Goal: Transaction & Acquisition: Register for event/course

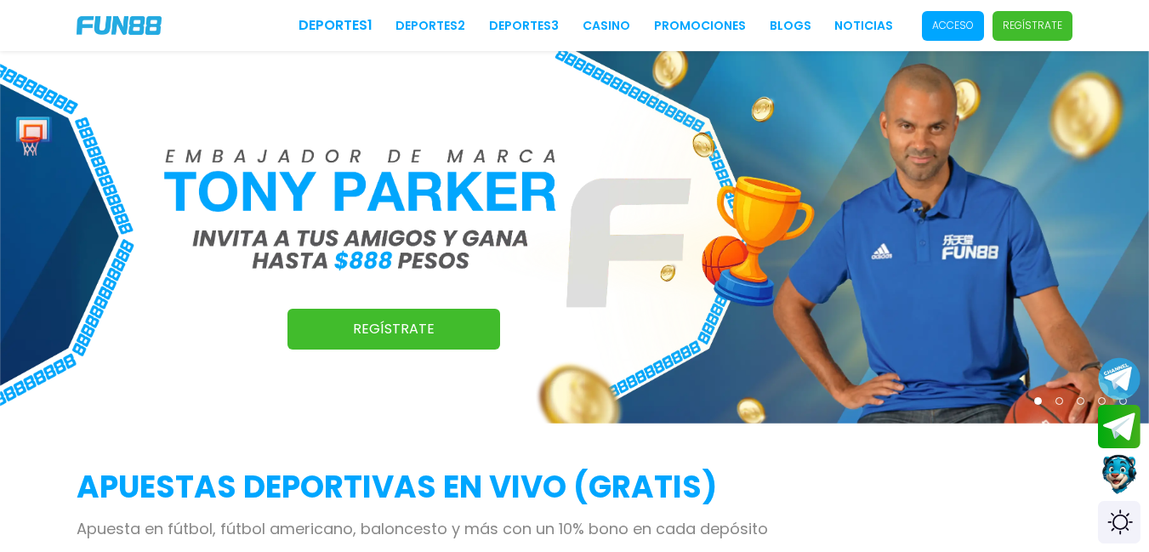
click at [1047, 32] on p "Regístrate" at bounding box center [1032, 25] width 60 height 15
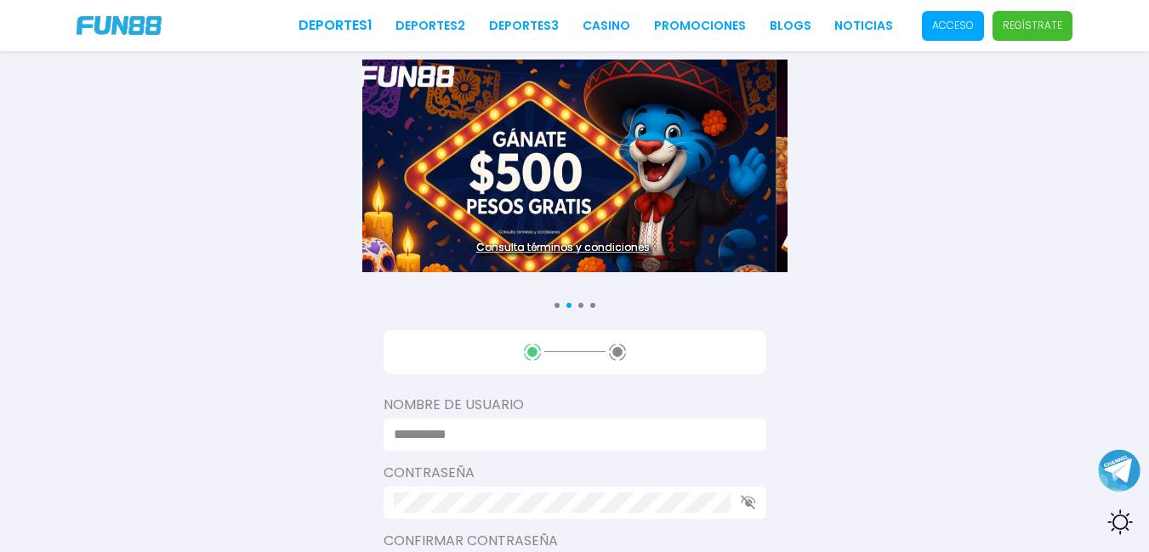
drag, startPoint x: 1148, startPoint y: 179, endPoint x: 856, endPoint y: 331, distance: 328.5
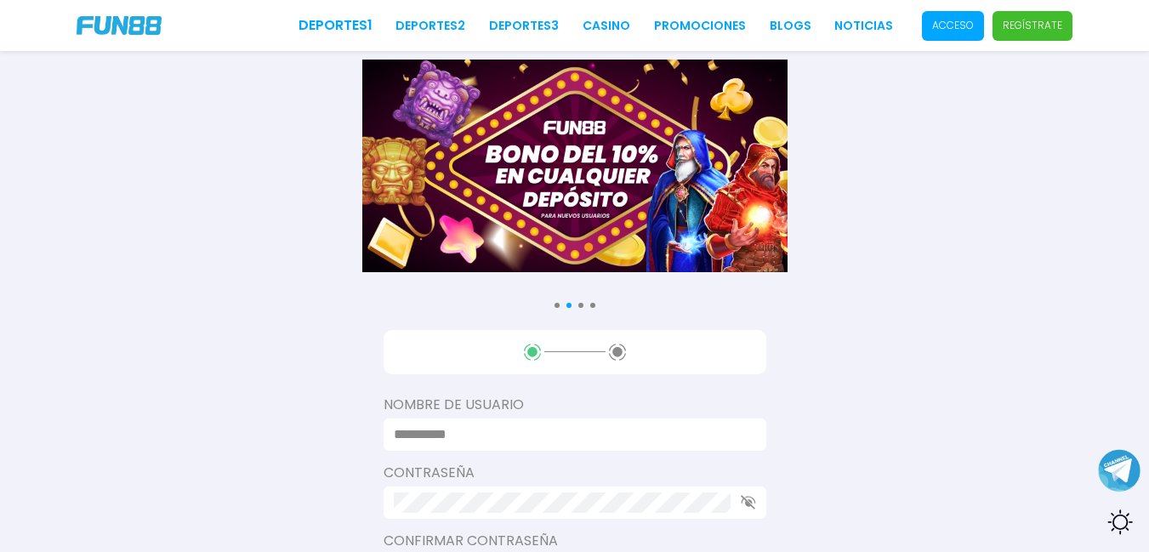
click at [521, 213] on div "Consulta términos y condiciones Consulta términos y condiciones Consulta términ…" at bounding box center [574, 440] width 1149 height 881
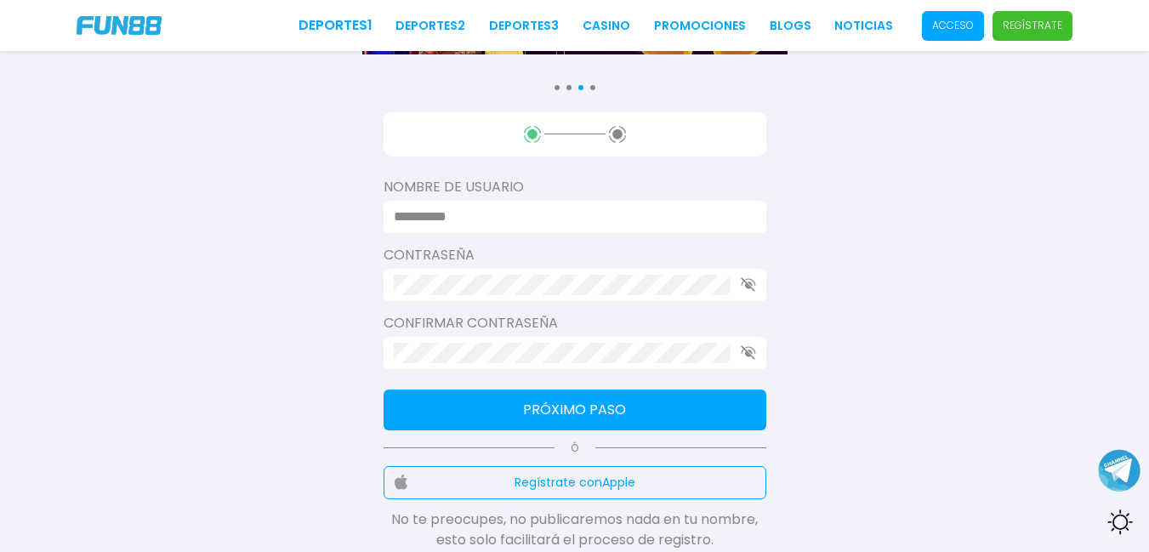
click at [521, 213] on input at bounding box center [570, 217] width 352 height 20
type input "*********"
click at [743, 283] on icon "button" at bounding box center [748, 284] width 15 height 14
click at [512, 406] on button "Próximo paso" at bounding box center [574, 409] width 383 height 41
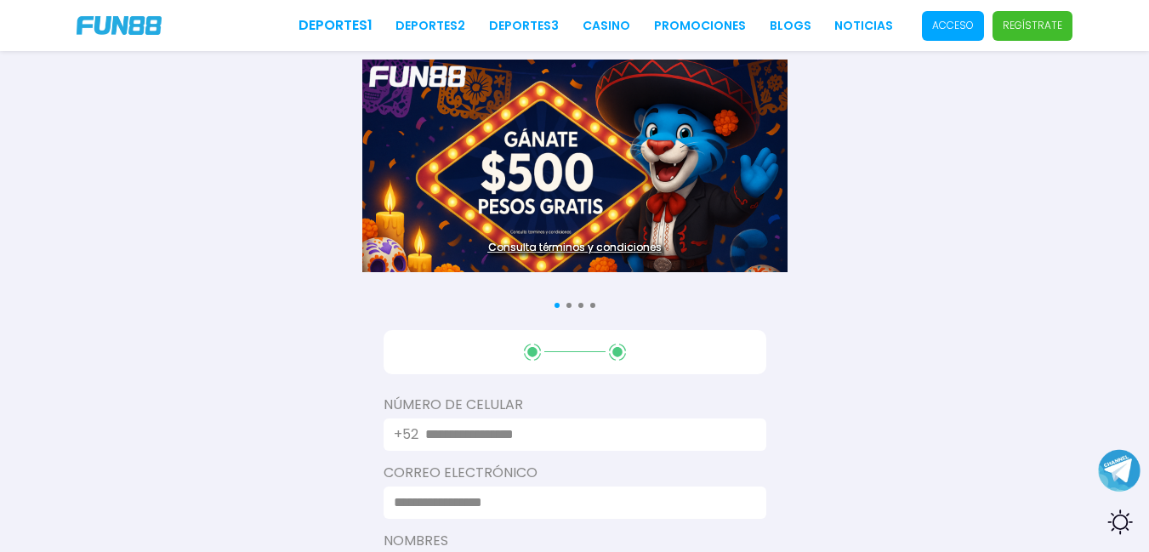
scroll to position [7, 0]
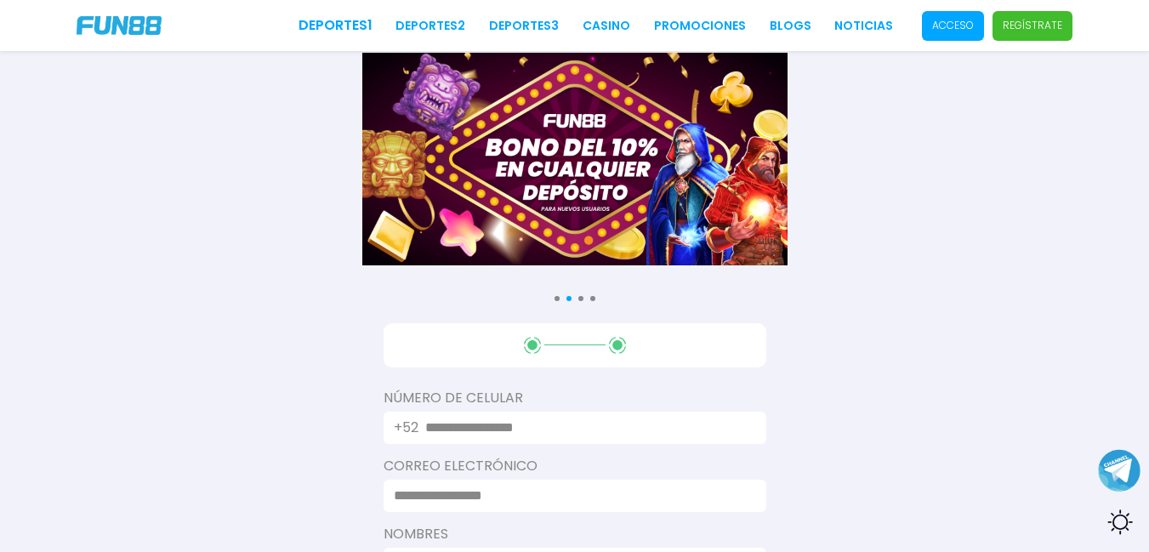
click at [522, 422] on input "text" at bounding box center [585, 427] width 321 height 20
type input "**********"
click at [519, 502] on input at bounding box center [570, 495] width 352 height 20
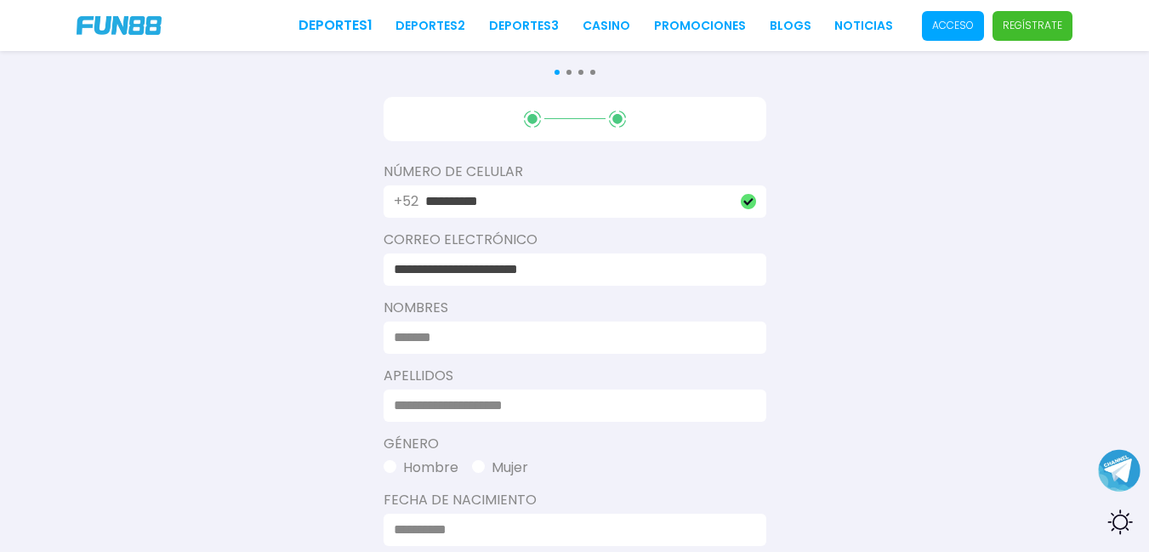
scroll to position [323, 0]
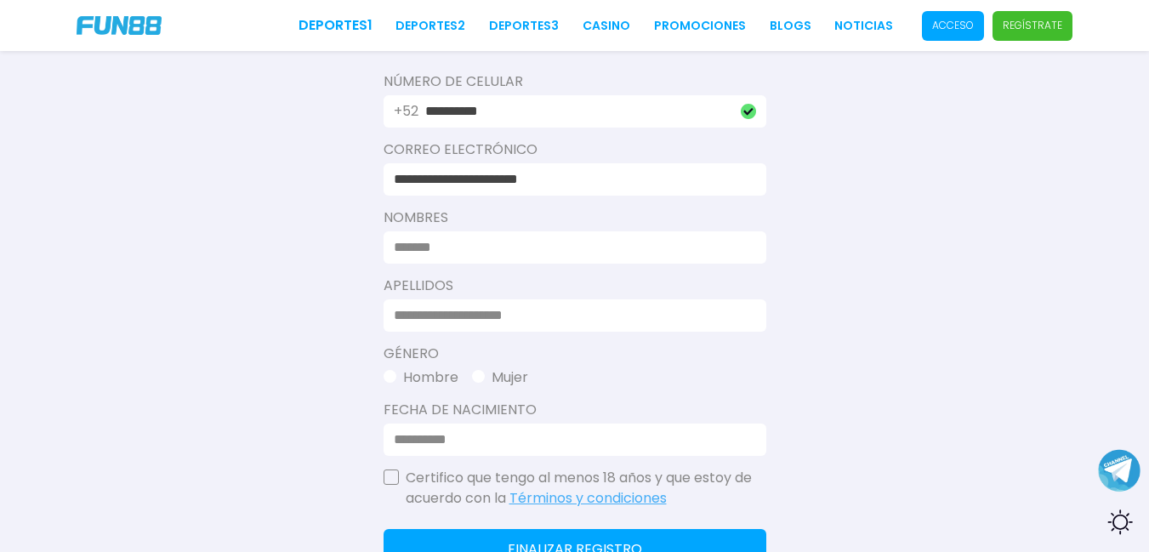
type input "**********"
click at [568, 252] on input at bounding box center [570, 247] width 352 height 20
type input "**********"
click at [492, 312] on input at bounding box center [570, 315] width 352 height 20
click at [458, 315] on input "**********" at bounding box center [570, 315] width 352 height 20
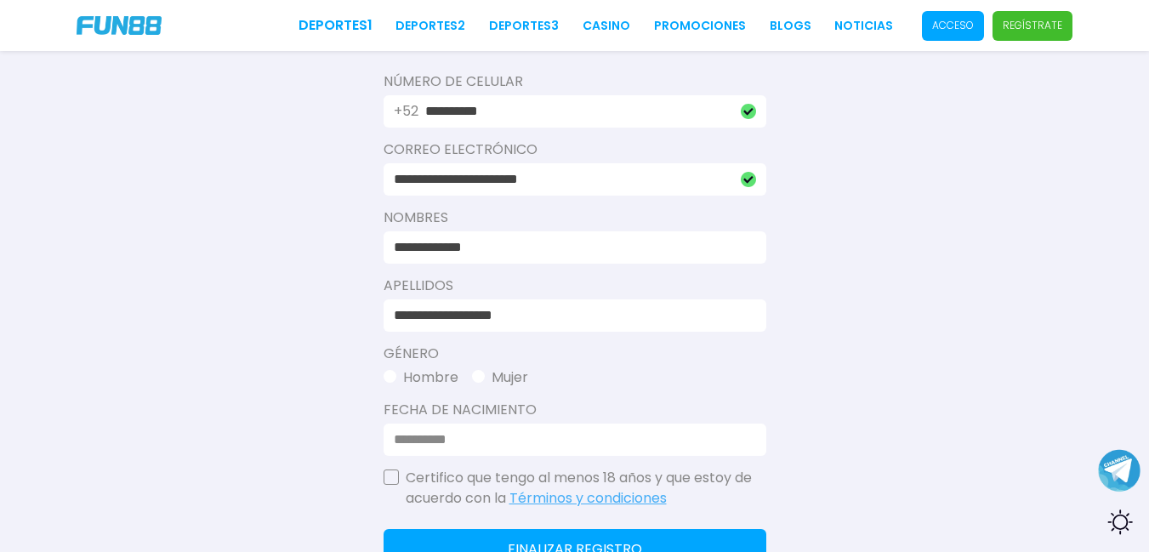
type input "**********"
click at [389, 374] on span "button" at bounding box center [389, 376] width 13 height 13
click at [405, 436] on input at bounding box center [570, 439] width 352 height 20
type input "**********"
click at [399, 473] on div "Certifico que tengo al menos 18 años y que estoy de acuerdo con la Términos y c…" at bounding box center [574, 488] width 383 height 41
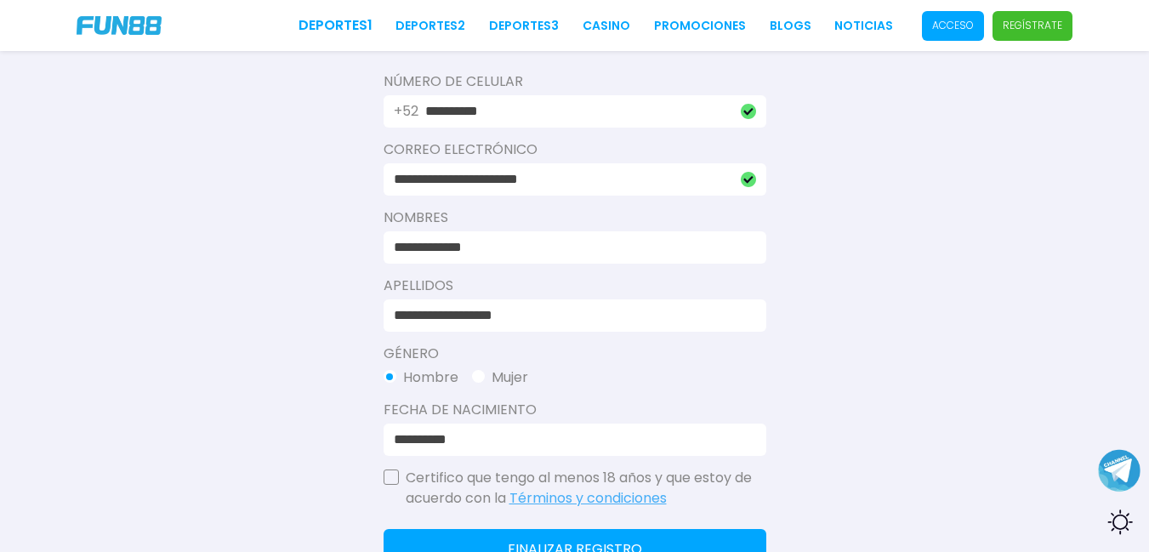
click at [388, 485] on div "Certifico que tengo al menos 18 años y que estoy de acuerdo con la Términos y c…" at bounding box center [574, 488] width 383 height 41
click at [394, 478] on button "button" at bounding box center [390, 476] width 15 height 15
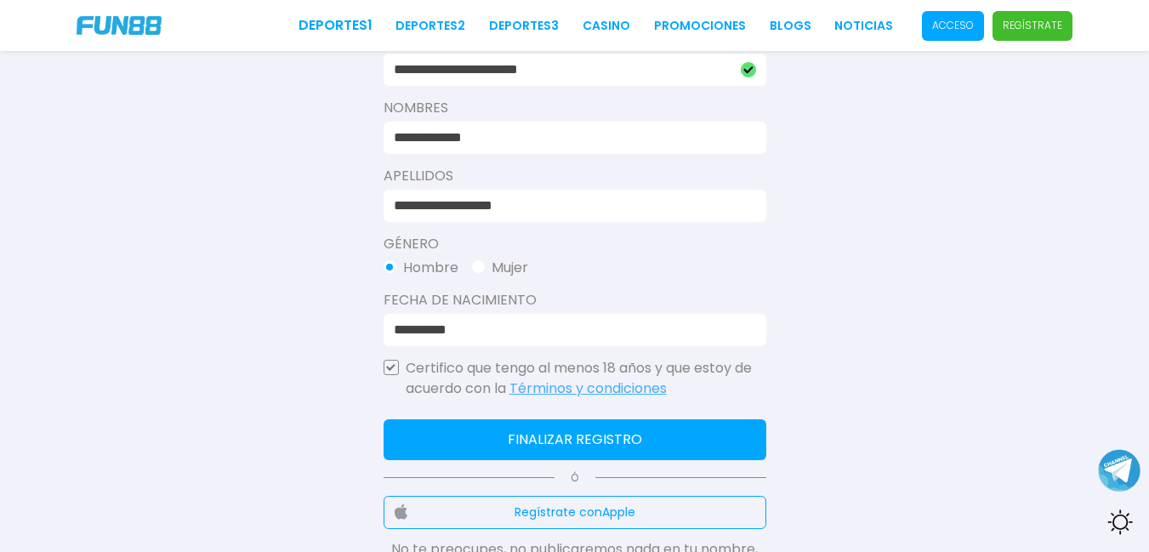
scroll to position [569, 0]
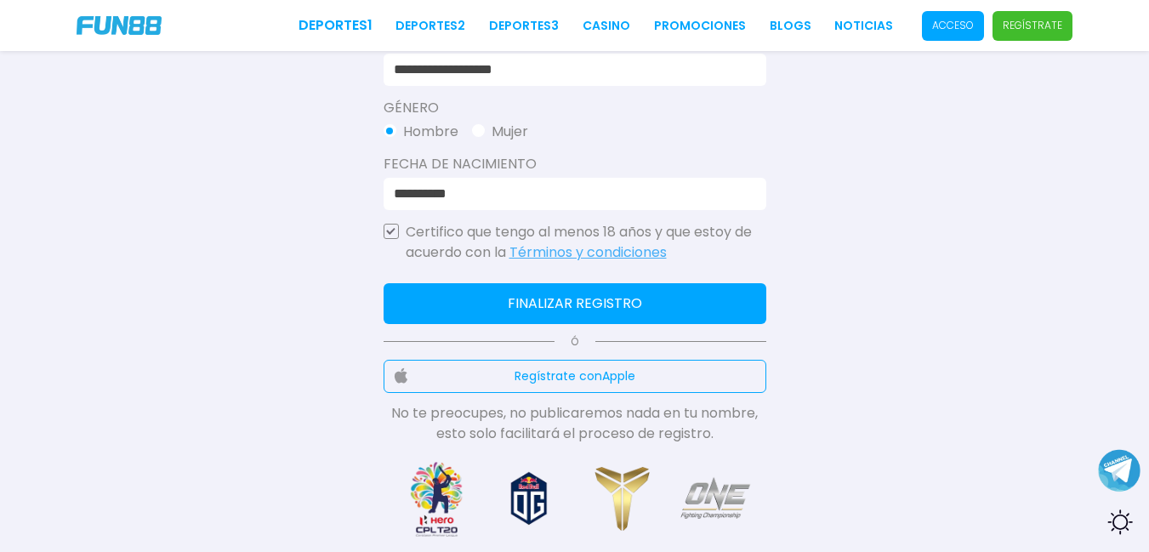
click at [549, 300] on button "Finalizar registro" at bounding box center [574, 303] width 383 height 41
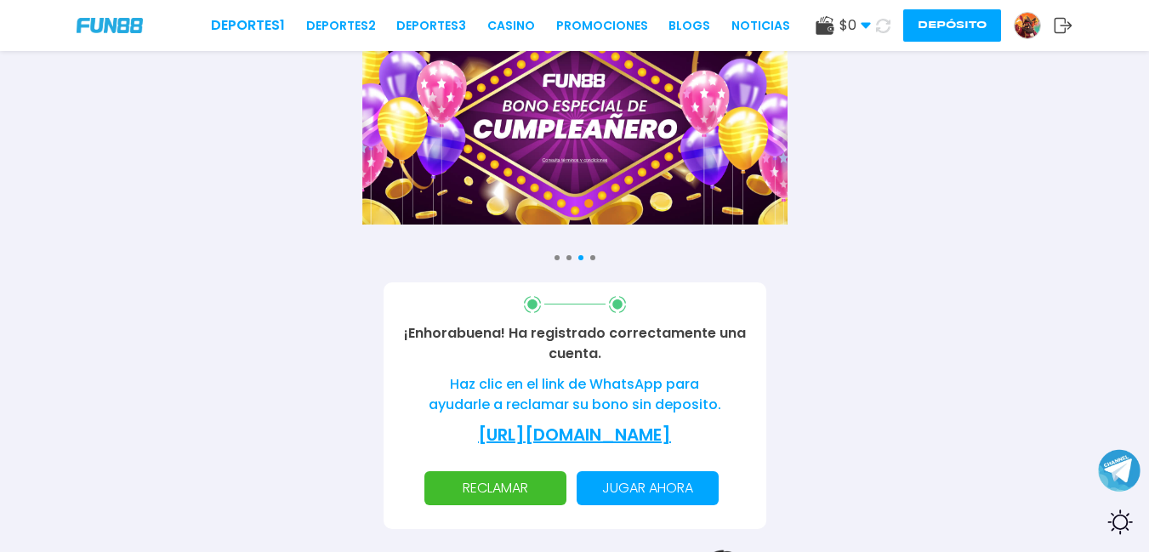
scroll to position [0, 0]
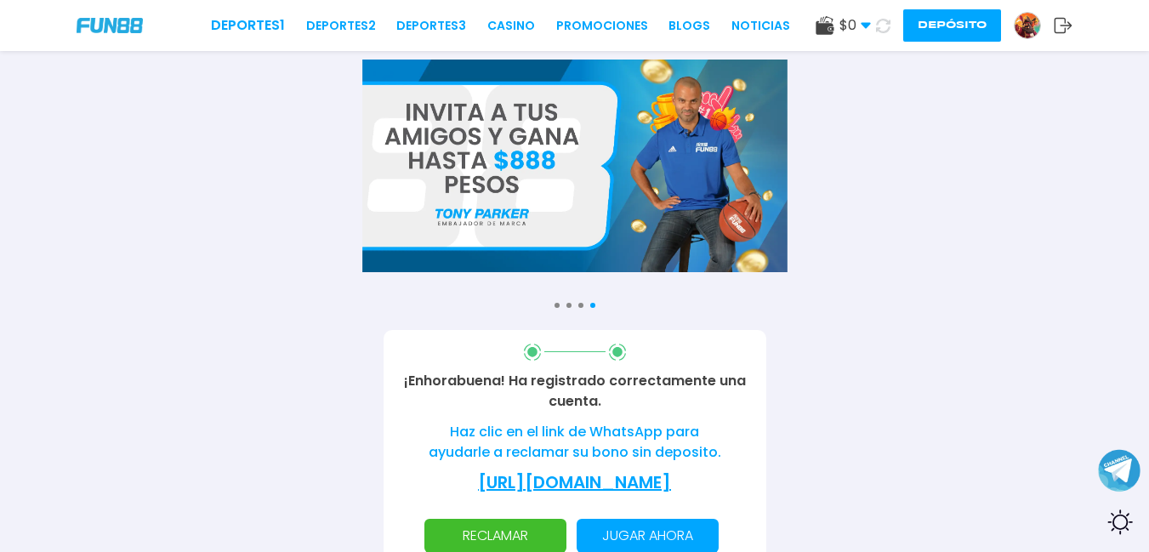
drag, startPoint x: 545, startPoint y: 306, endPoint x: 977, endPoint y: 97, distance: 479.9
click at [1087, 230] on div "Consulta términos y condiciones Consulta términos y condiciones Consulta términ…" at bounding box center [574, 345] width 1149 height 690
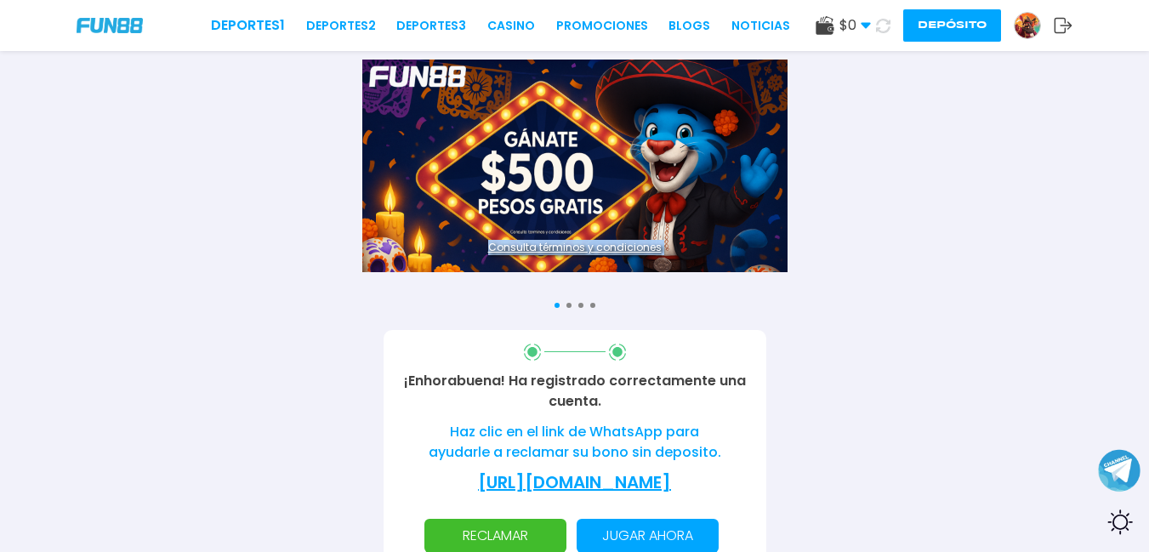
click at [1022, 27] on img at bounding box center [1027, 26] width 26 height 26
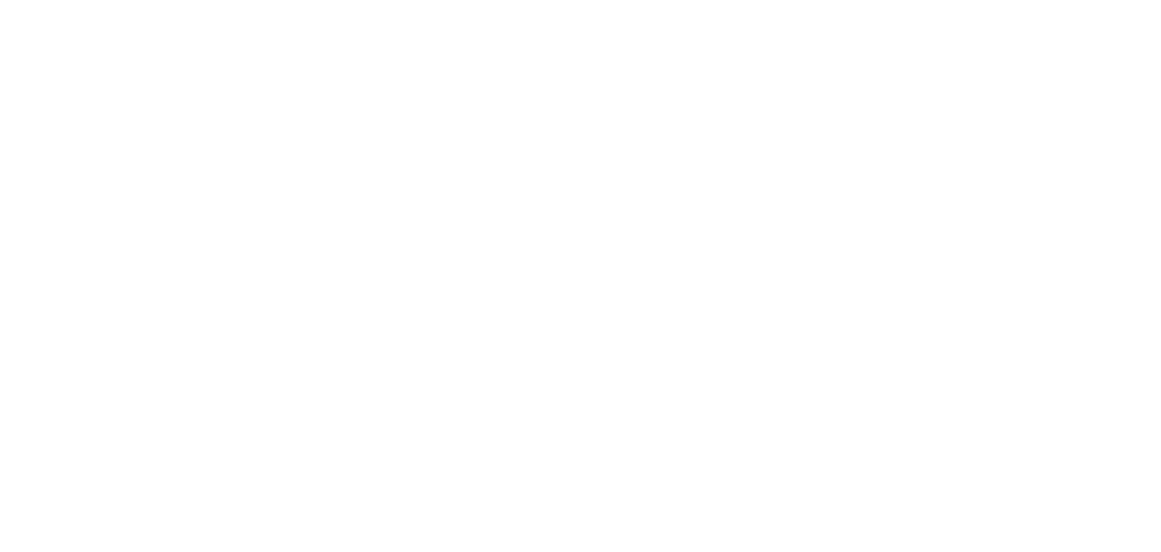
drag, startPoint x: 1022, startPoint y: 27, endPoint x: 769, endPoint y: 187, distance: 298.8
click at [812, 180] on body "Deportes 1 Deportes 2 Deportes 3 CASINO Promociones BLOGS NOTICIAS $ 0 Dinero R…" at bounding box center [580, 276] width 1161 height 552
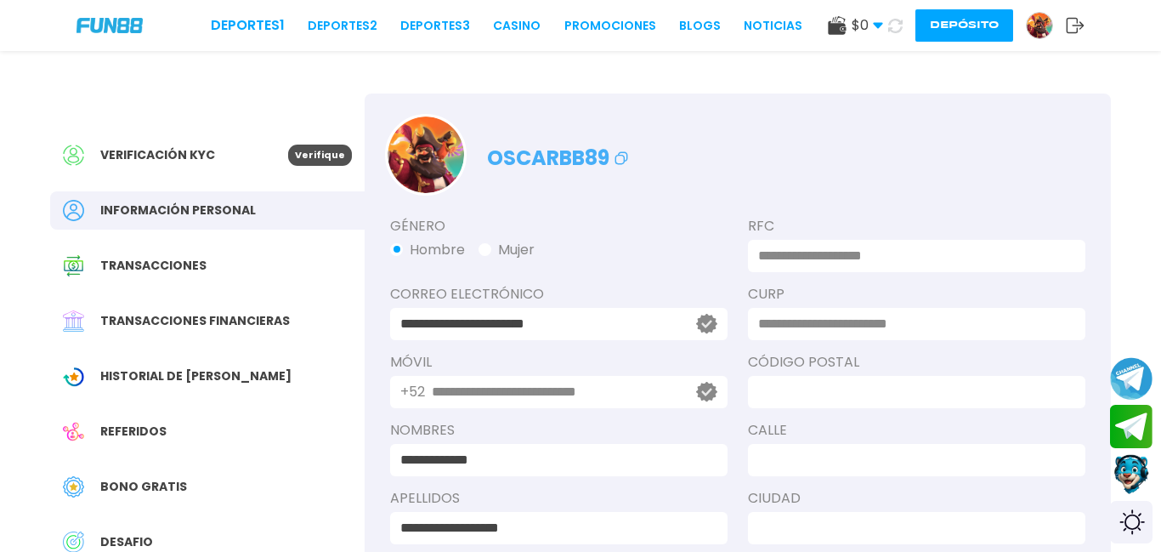
click at [327, 156] on p "Verifique" at bounding box center [320, 155] width 64 height 21
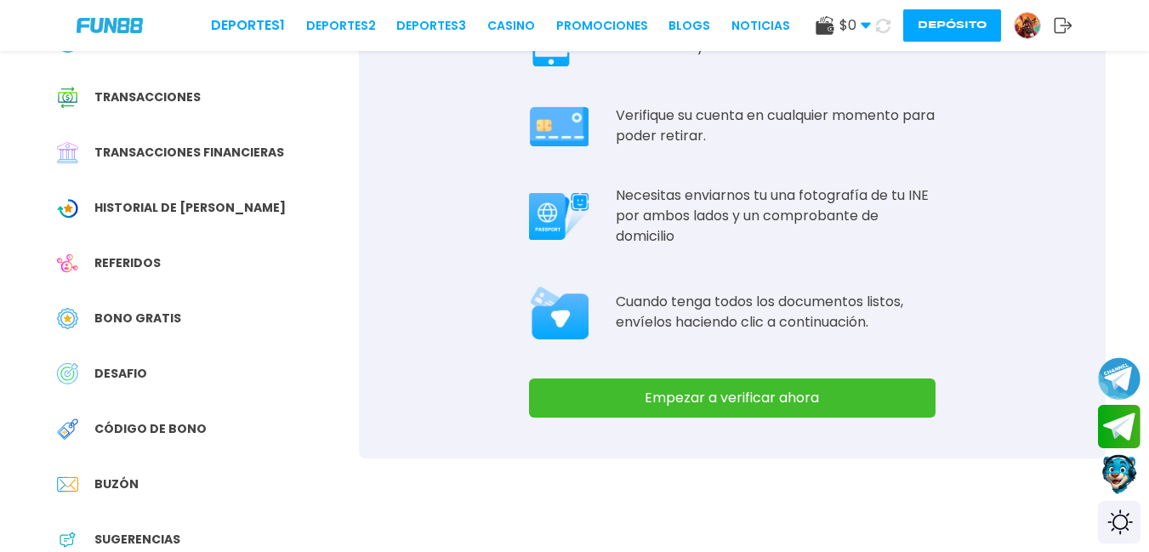
scroll to position [196, 0]
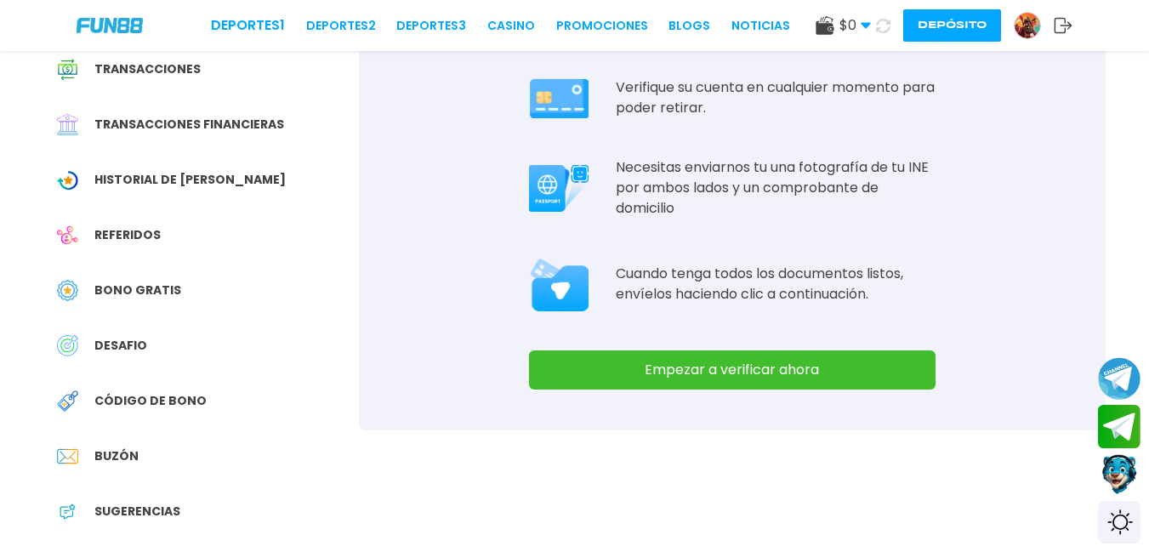
click at [683, 383] on button "Empezar a verificar ahora" at bounding box center [732, 369] width 406 height 39
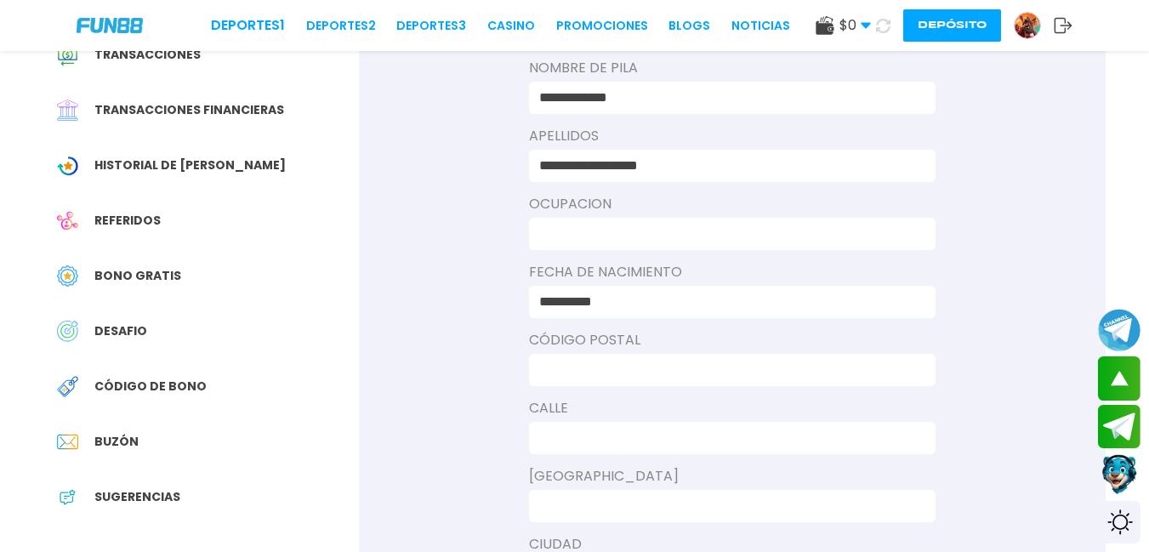
scroll to position [220, 0]
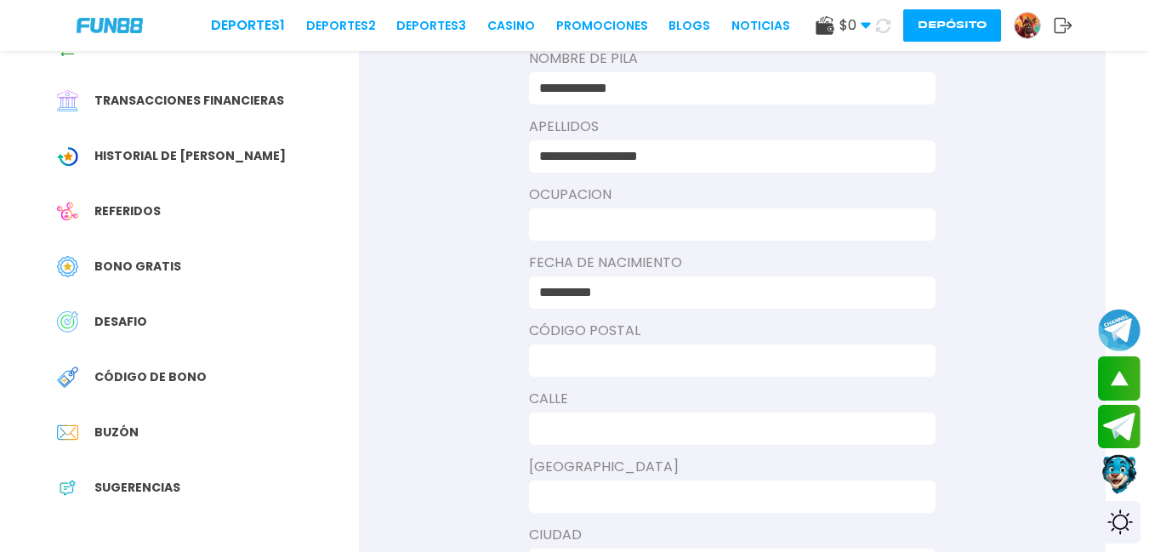
click at [575, 221] on input at bounding box center [727, 224] width 376 height 20
type input "**********"
click at [562, 363] on input at bounding box center [727, 360] width 376 height 20
type input "*****"
click at [571, 420] on input at bounding box center [727, 428] width 376 height 20
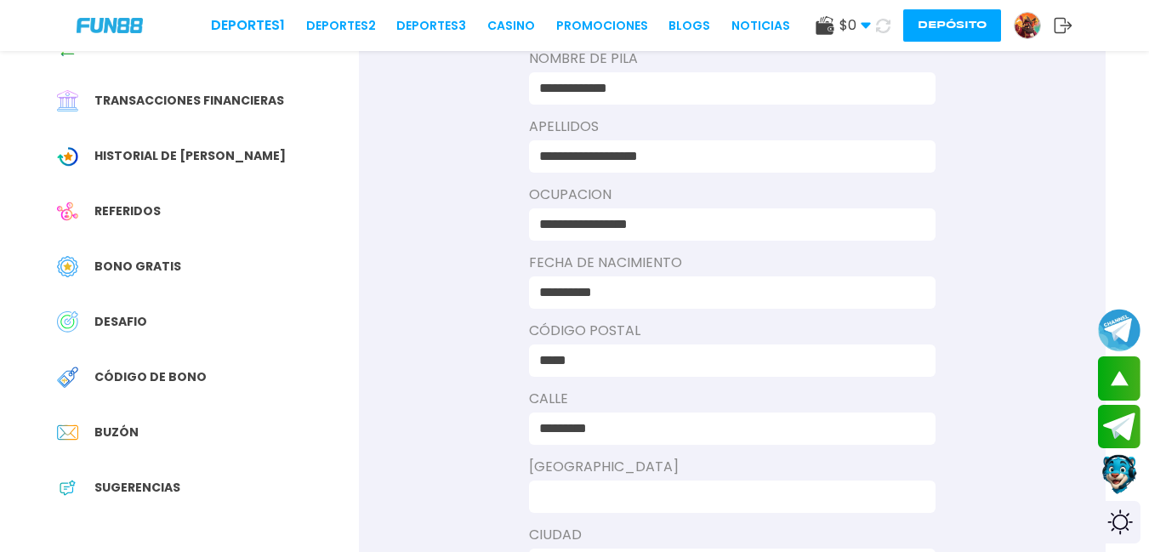
type input "*********"
click at [578, 499] on input at bounding box center [727, 496] width 376 height 20
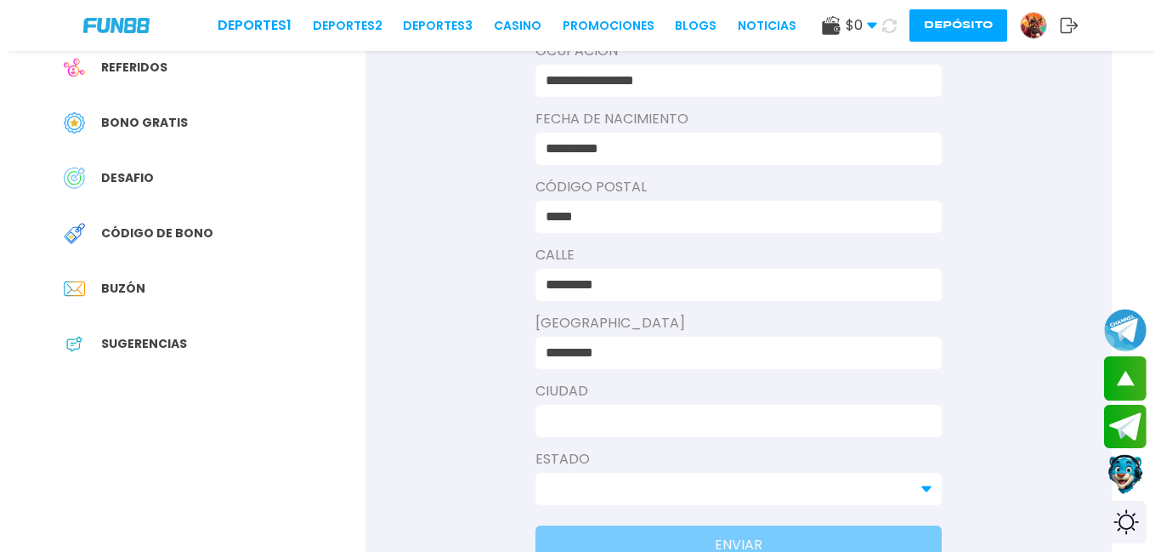
scroll to position [440, 0]
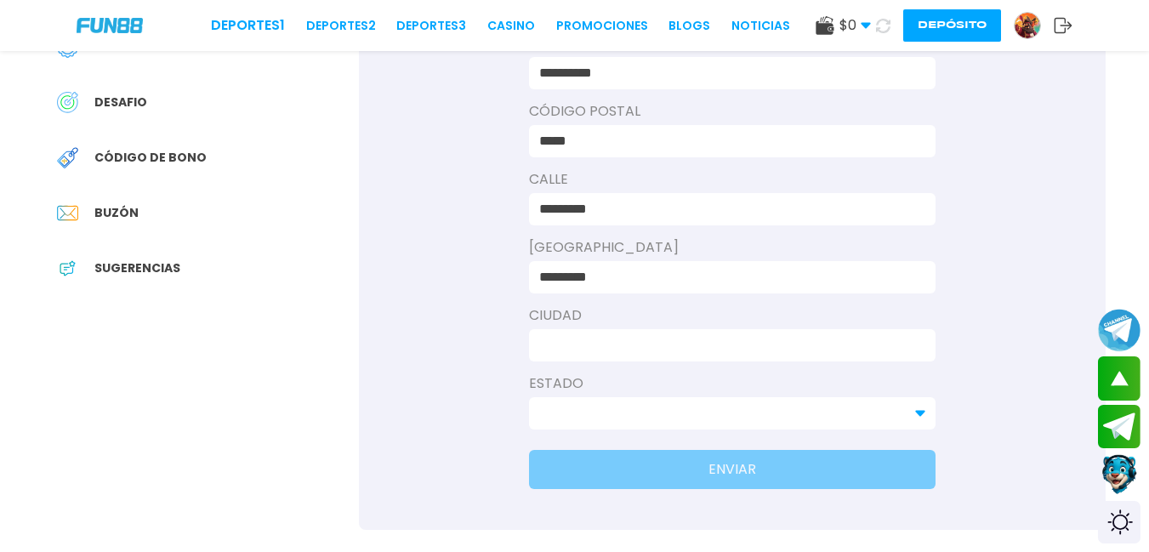
type input "*********"
click at [707, 345] on input at bounding box center [727, 345] width 376 height 20
type input "**********"
click at [557, 408] on input at bounding box center [722, 413] width 366 height 20
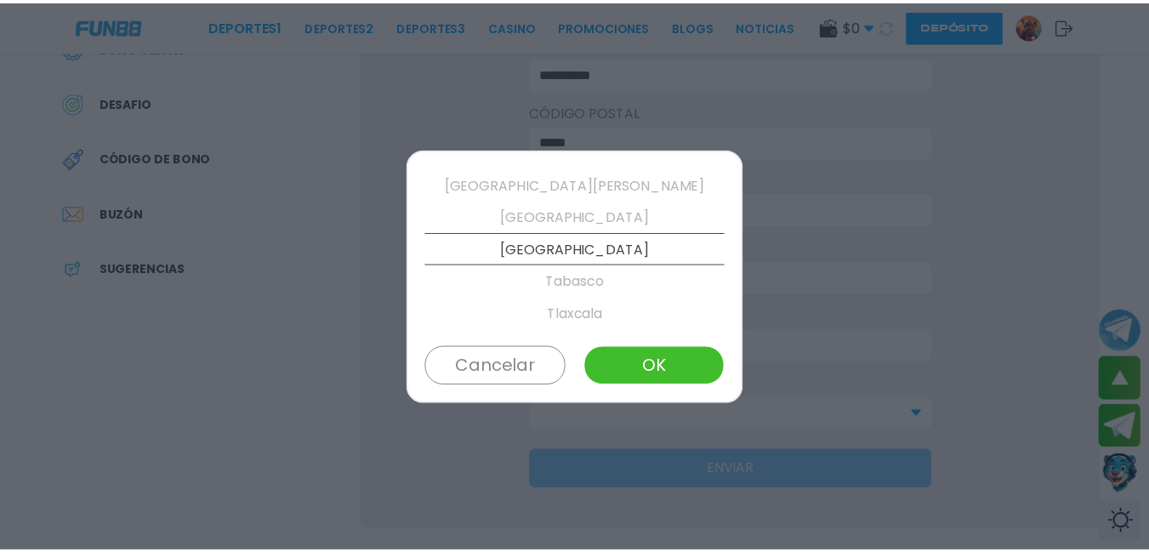
scroll to position [808, 0]
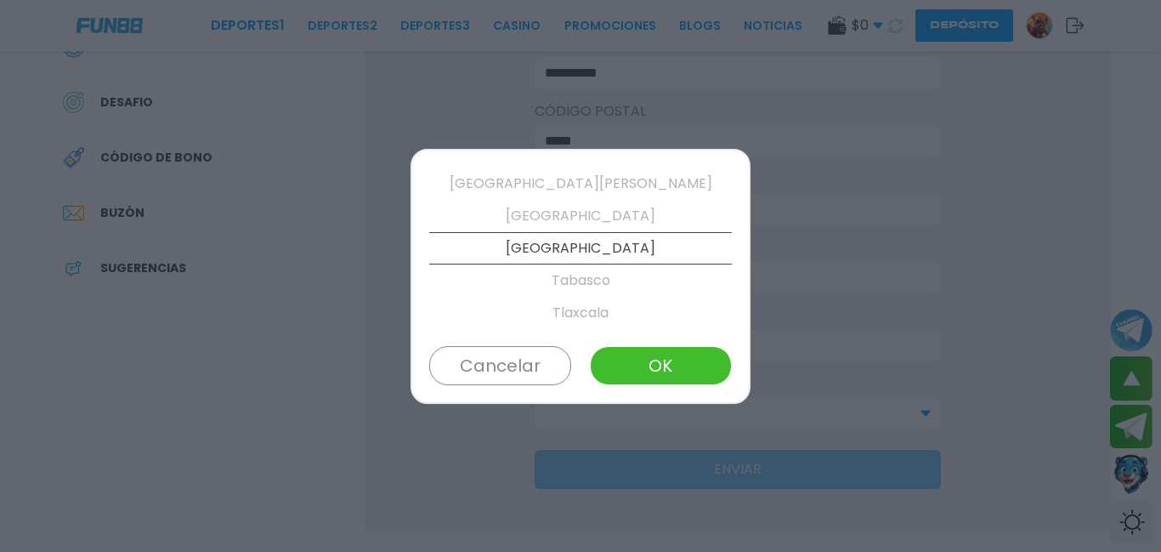
click at [688, 363] on button "OK" at bounding box center [661, 365] width 142 height 39
type input "******"
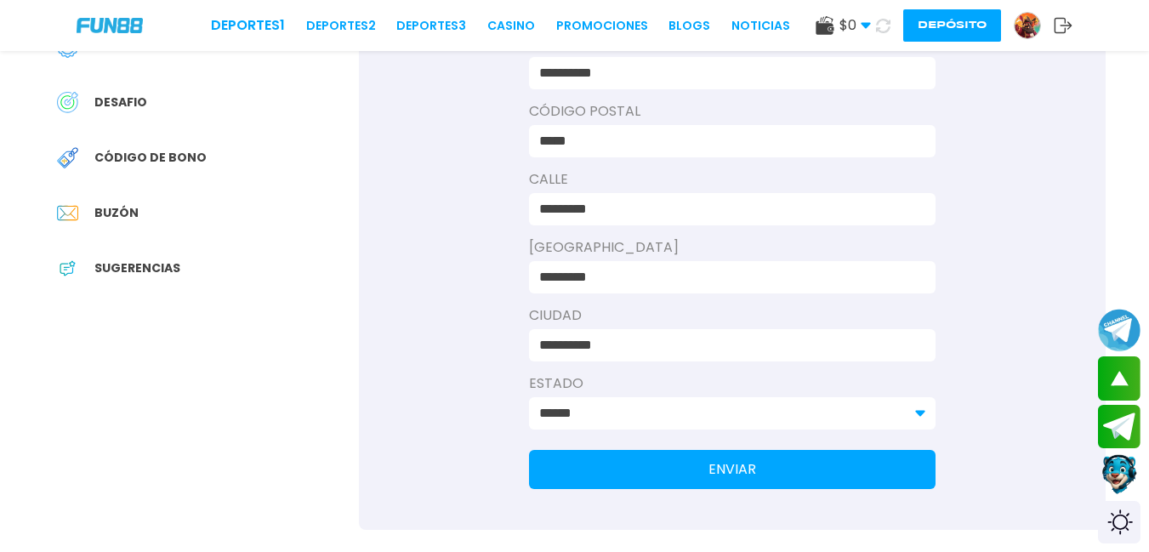
click at [689, 479] on button "ENVIAR" at bounding box center [732, 469] width 406 height 39
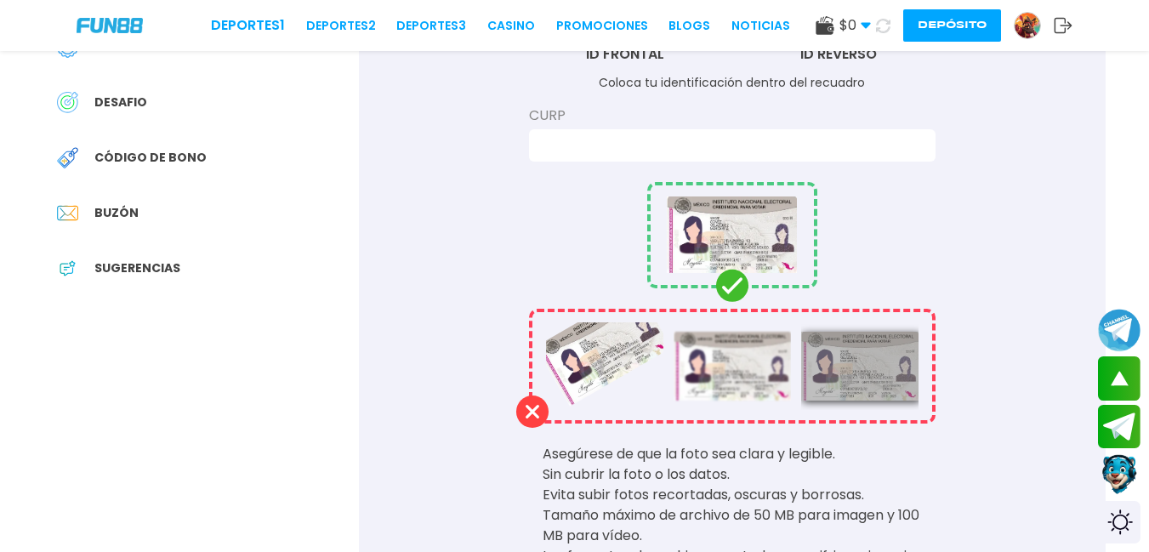
scroll to position [0, 0]
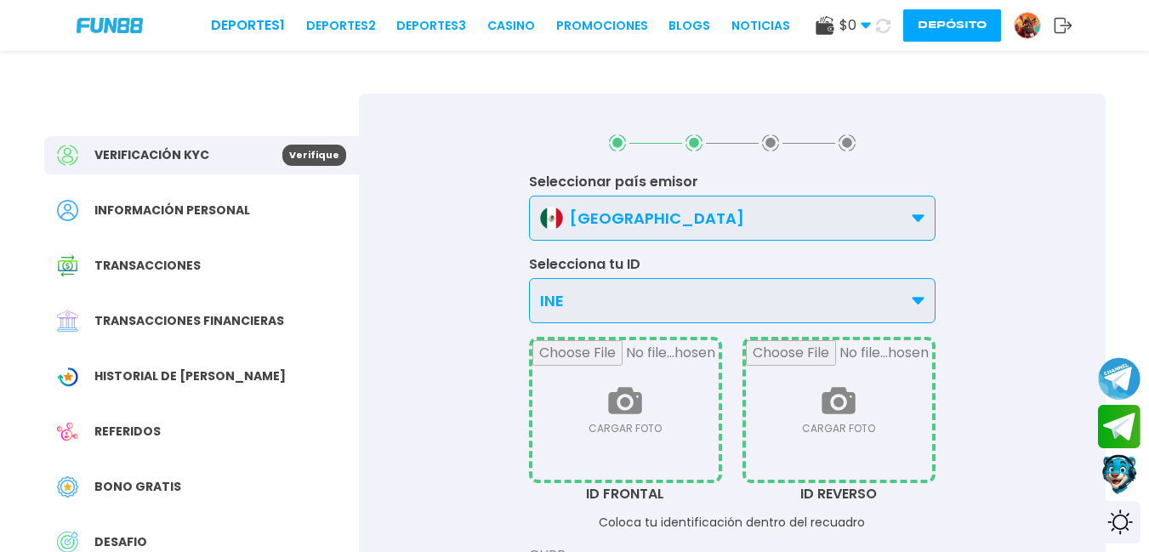
click at [633, 394] on input "file" at bounding box center [625, 409] width 186 height 139
type input "**********"
click at [883, 409] on input "file" at bounding box center [839, 409] width 186 height 139
type input "**********"
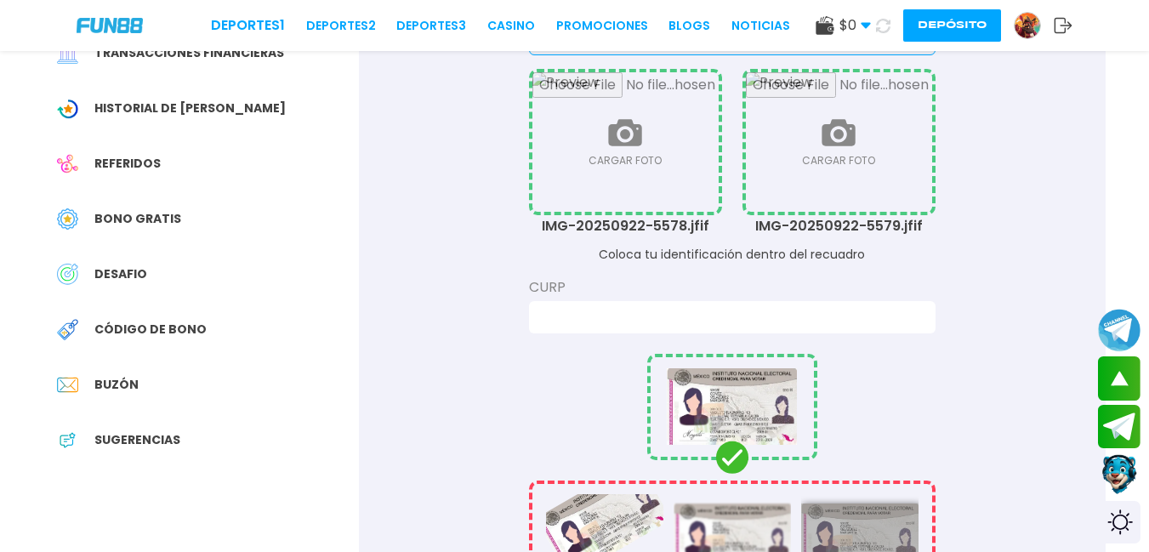
scroll to position [334, 0]
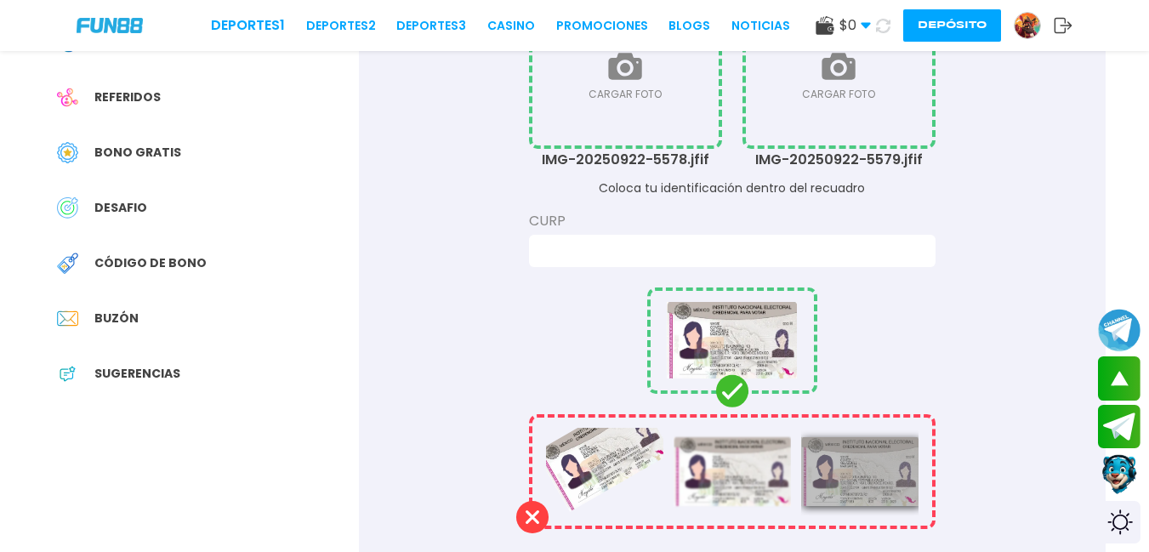
click at [608, 251] on input at bounding box center [727, 251] width 376 height 20
click at [670, 243] on input "**********" at bounding box center [727, 251] width 376 height 20
type input "**********"
drag, startPoint x: 1147, startPoint y: 153, endPoint x: 1152, endPoint y: 162, distance: 9.9
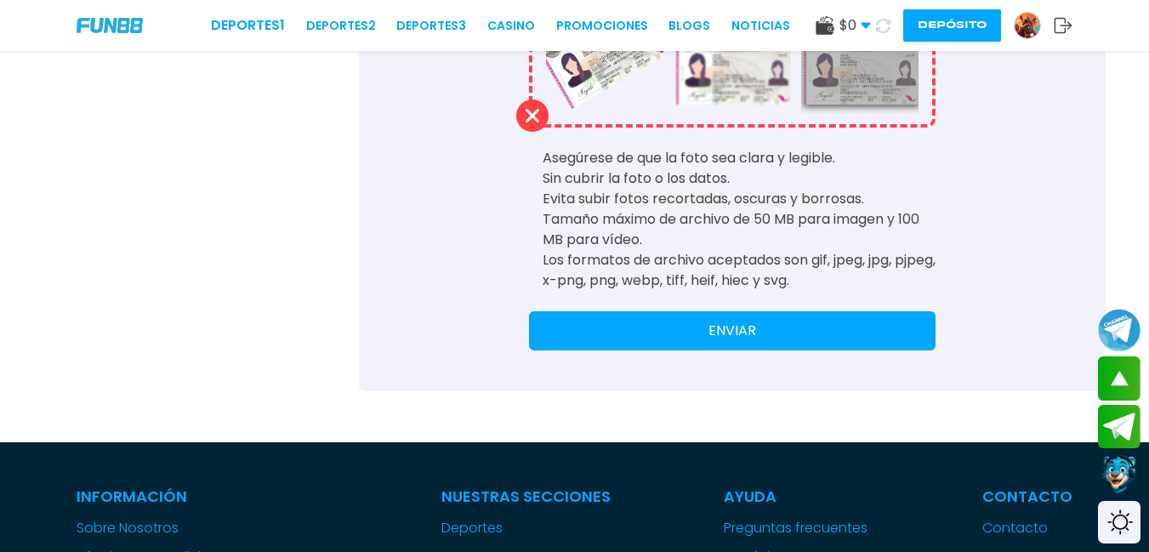
scroll to position [739, 0]
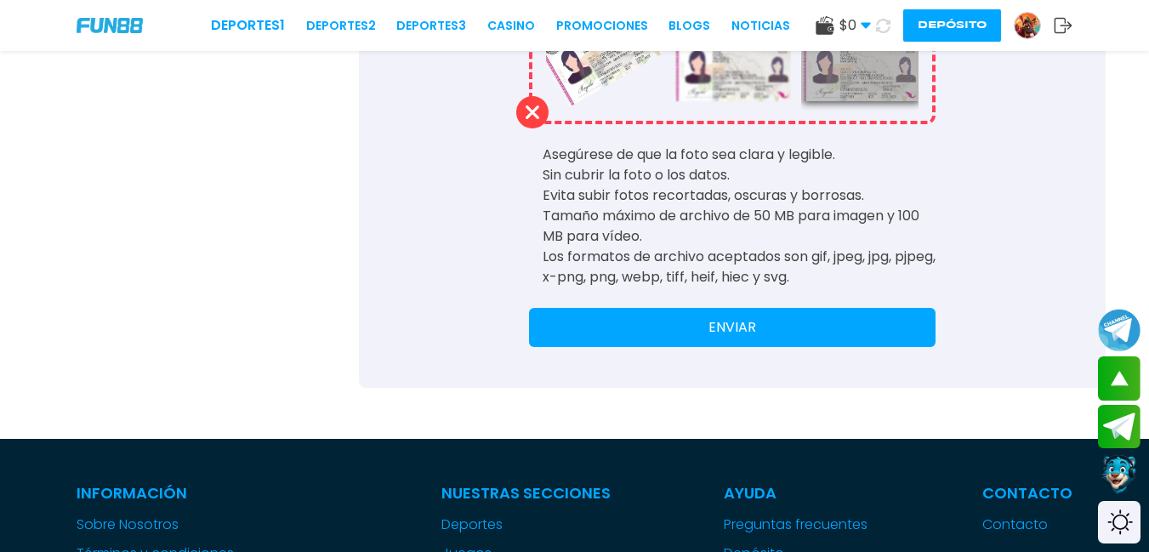
click at [716, 328] on button "ENVIAR" at bounding box center [732, 327] width 406 height 39
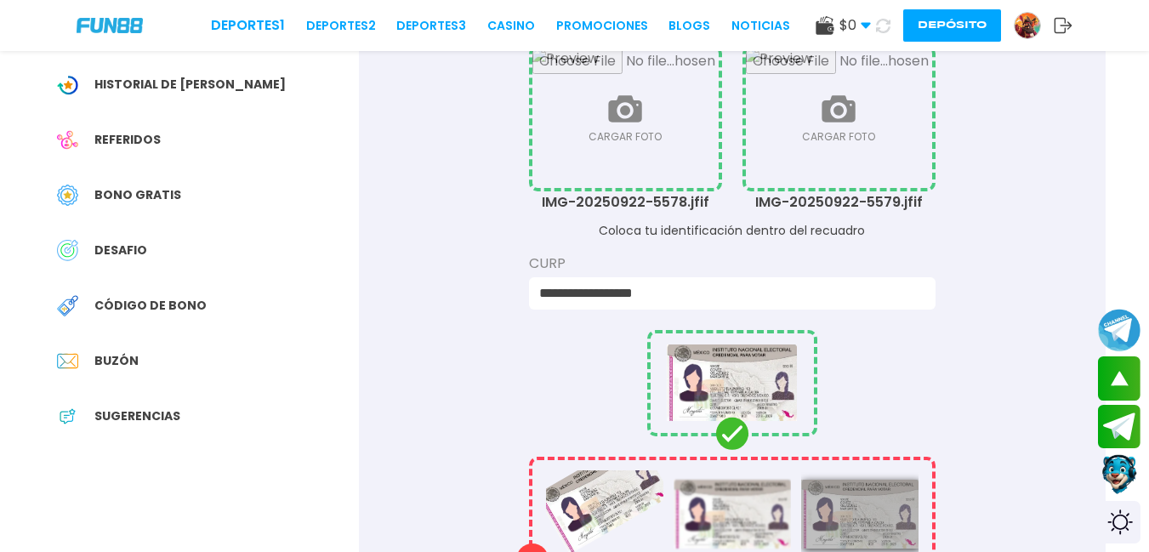
scroll to position [275, 0]
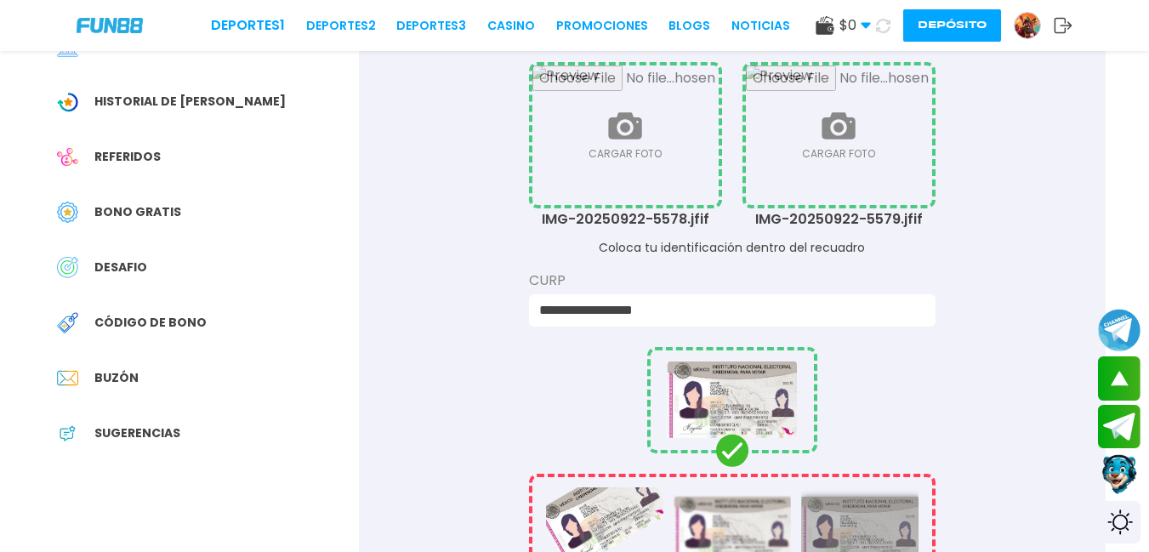
click at [639, 150] on input "file" at bounding box center [625, 134] width 186 height 139
type input "**********"
click at [824, 167] on input "file" at bounding box center [839, 134] width 186 height 139
type input "**********"
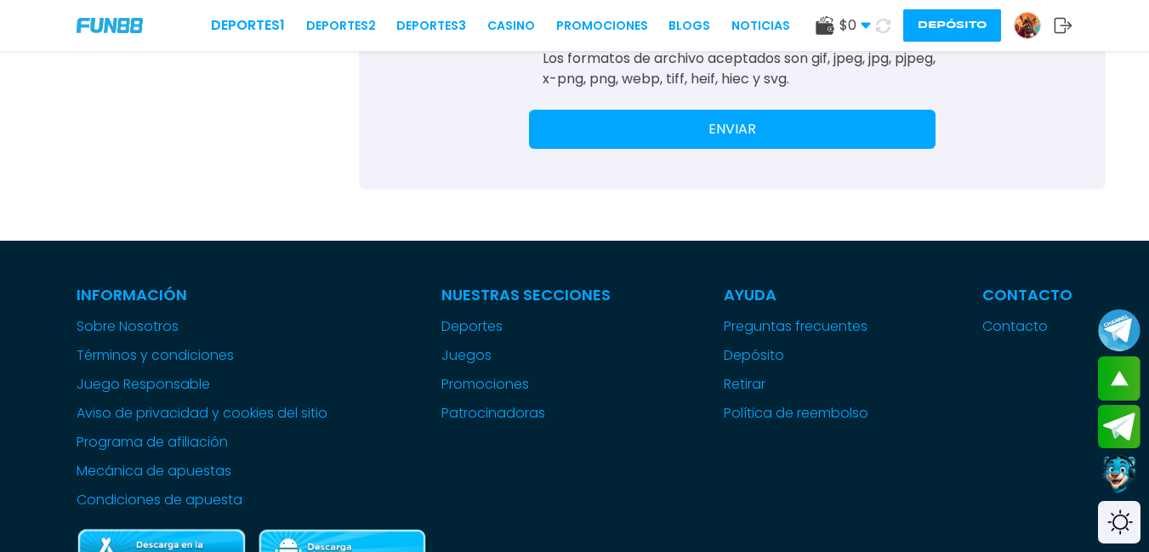
scroll to position [930, 0]
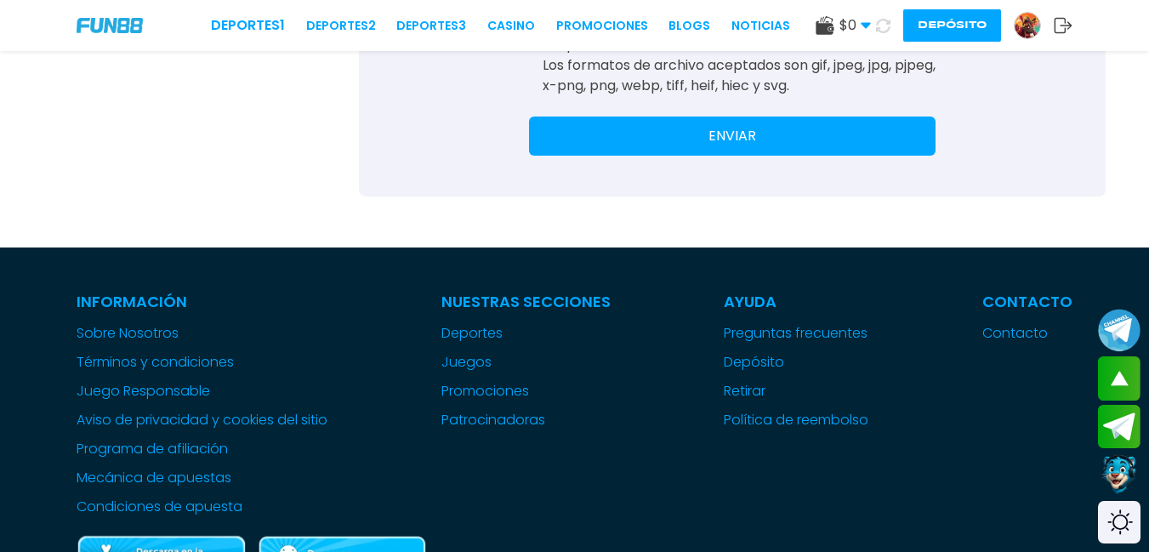
click at [610, 122] on button "ENVIAR" at bounding box center [732, 135] width 406 height 39
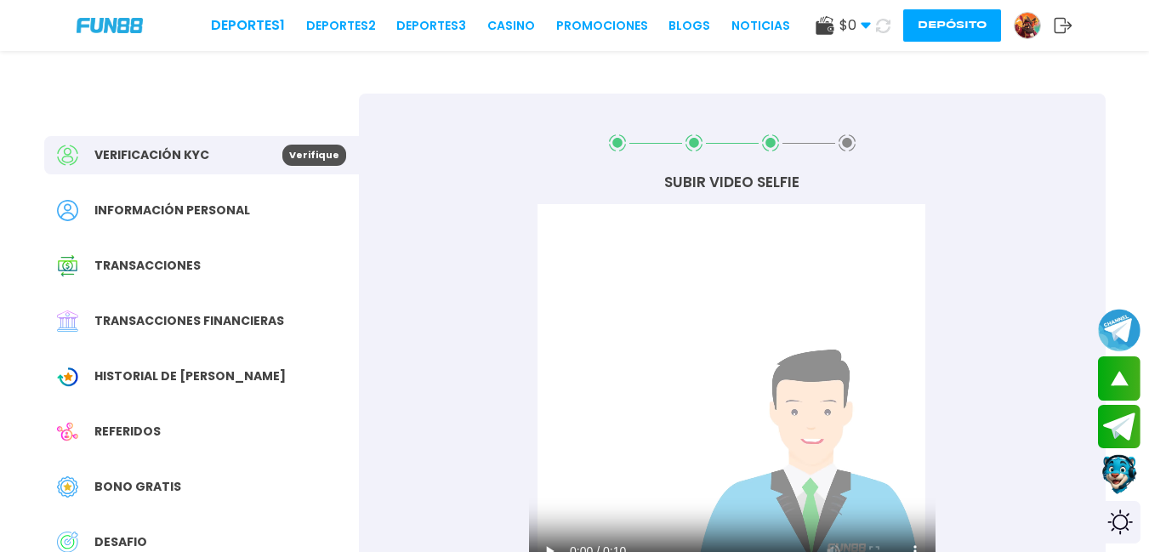
scroll to position [247, 0]
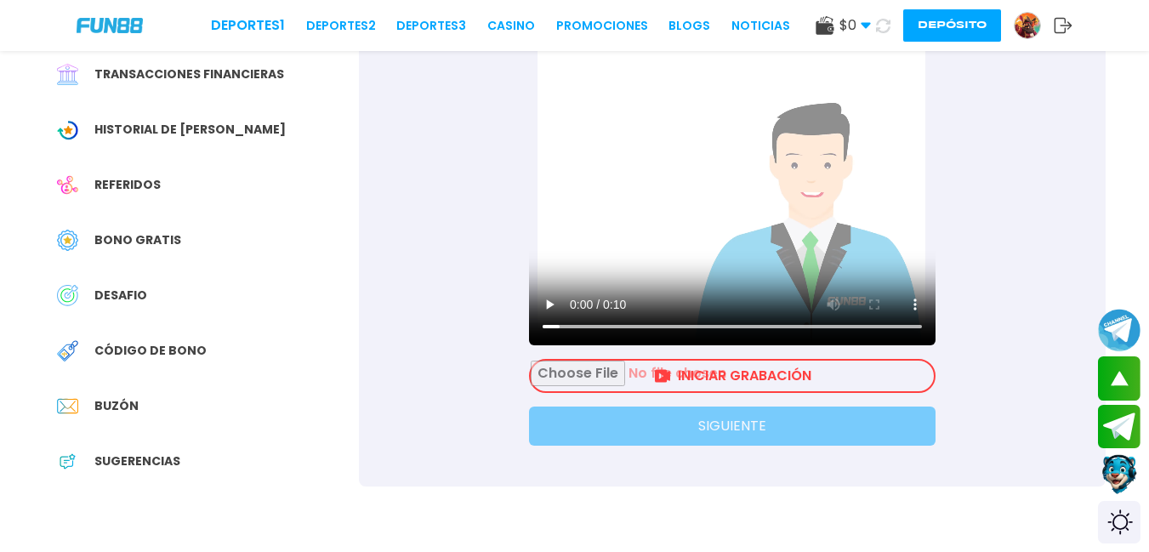
click at [709, 374] on input "file" at bounding box center [732, 375] width 403 height 31
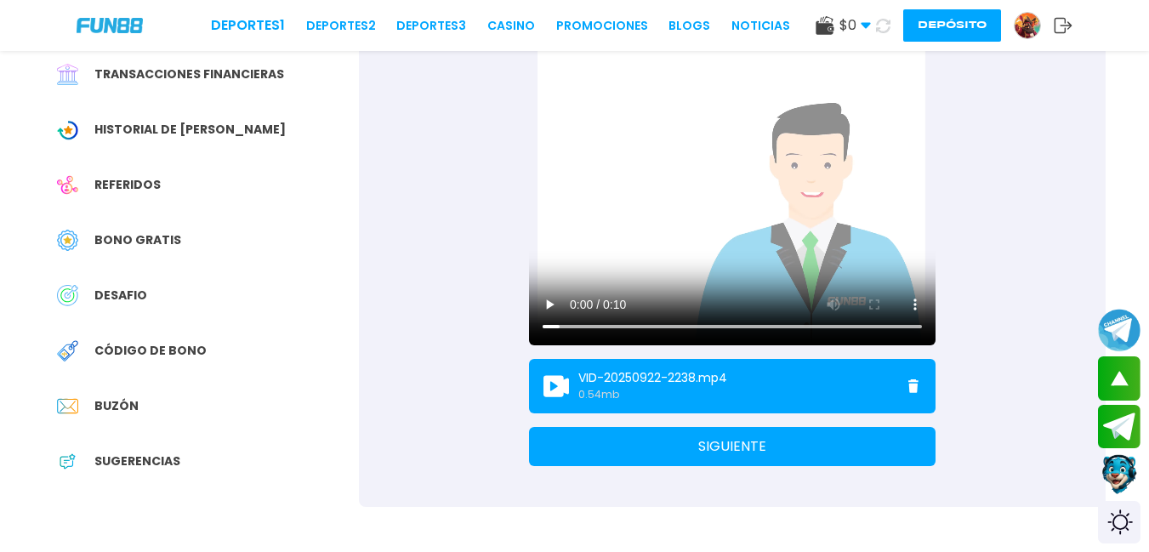
click at [646, 441] on button "SIGUIENTE" at bounding box center [732, 446] width 406 height 39
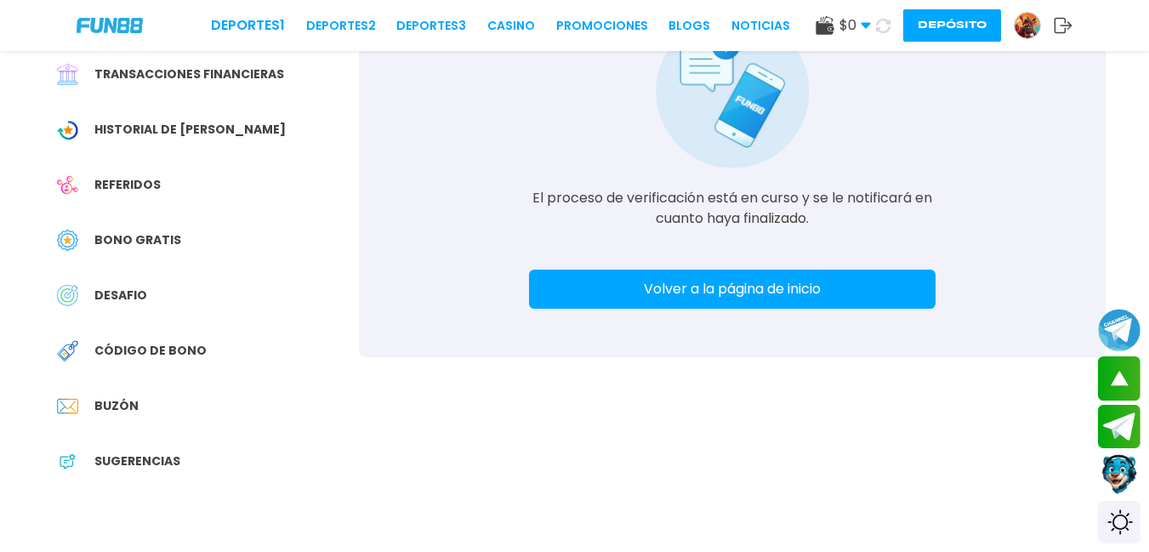
scroll to position [0, 0]
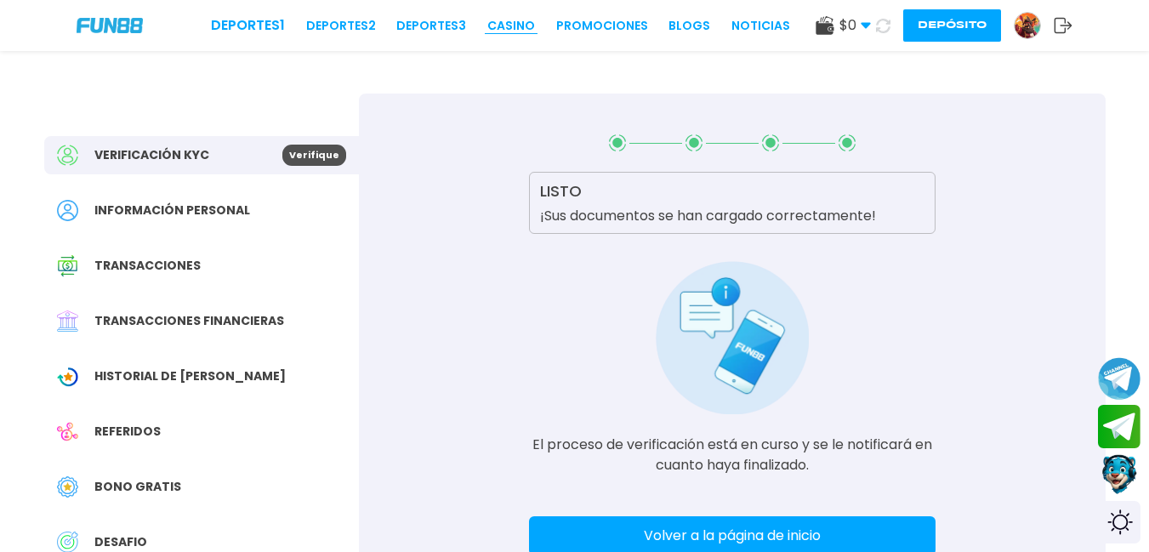
click at [526, 18] on link "CASINO" at bounding box center [511, 26] width 48 height 18
click at [523, 24] on link "CASINO" at bounding box center [511, 26] width 48 height 18
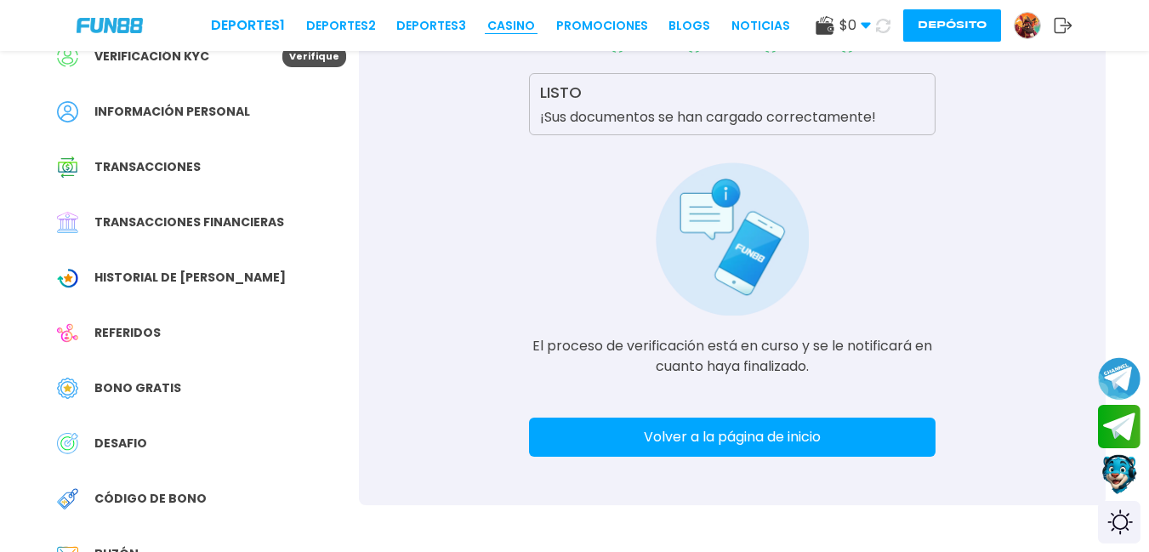
click at [535, 23] on link "CASINO" at bounding box center [511, 26] width 48 height 18
click at [516, 29] on link "CASINO" at bounding box center [511, 26] width 48 height 18
click at [519, 25] on link "CASINO" at bounding box center [511, 26] width 48 height 18
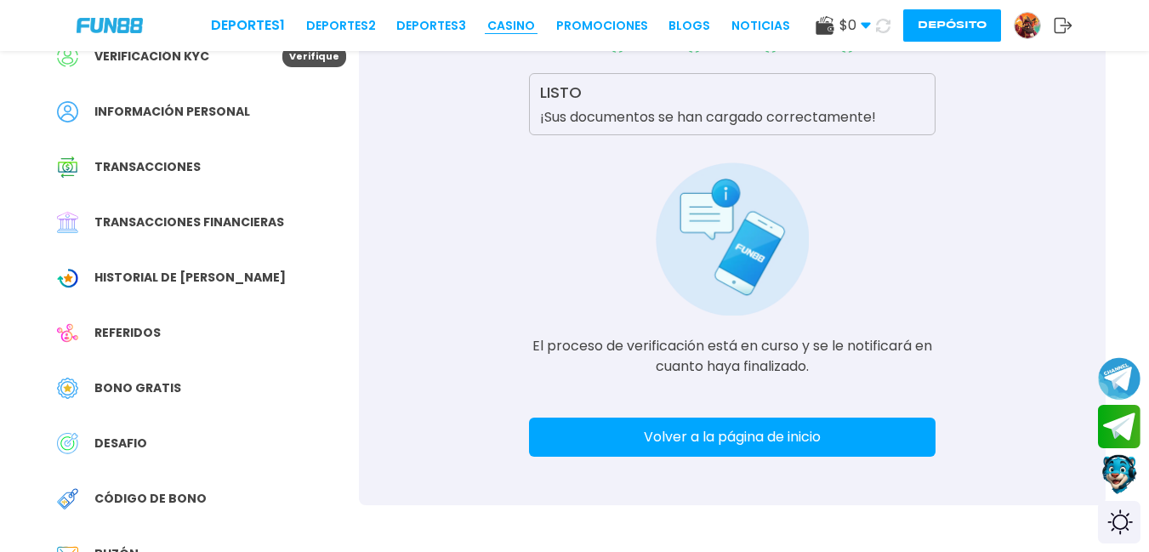
click at [519, 25] on link "CASINO" at bounding box center [511, 26] width 48 height 18
click at [520, 26] on link "CASINO" at bounding box center [511, 26] width 48 height 18
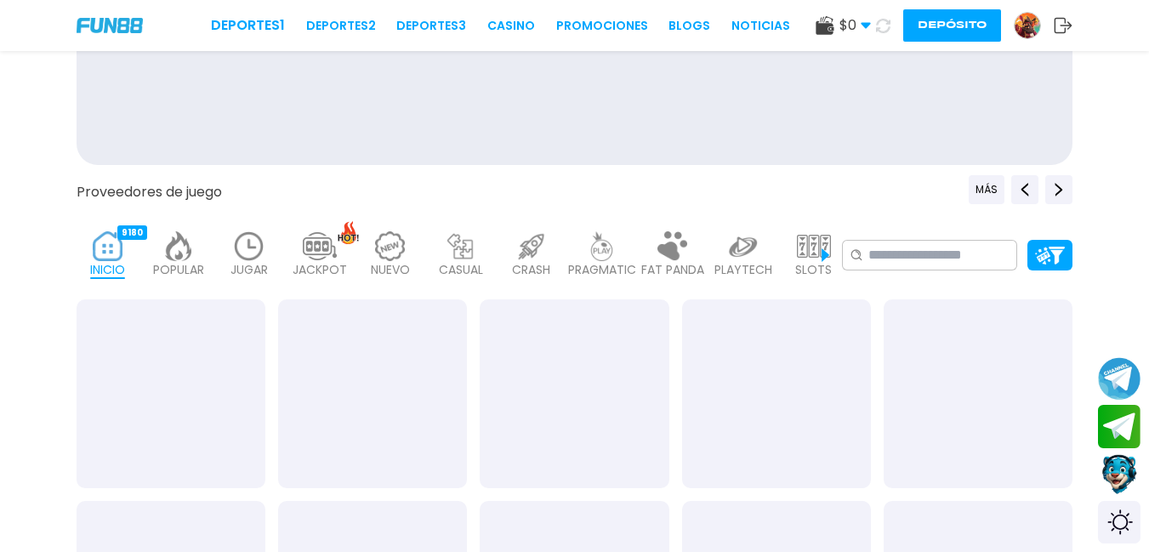
scroll to position [0, 0]
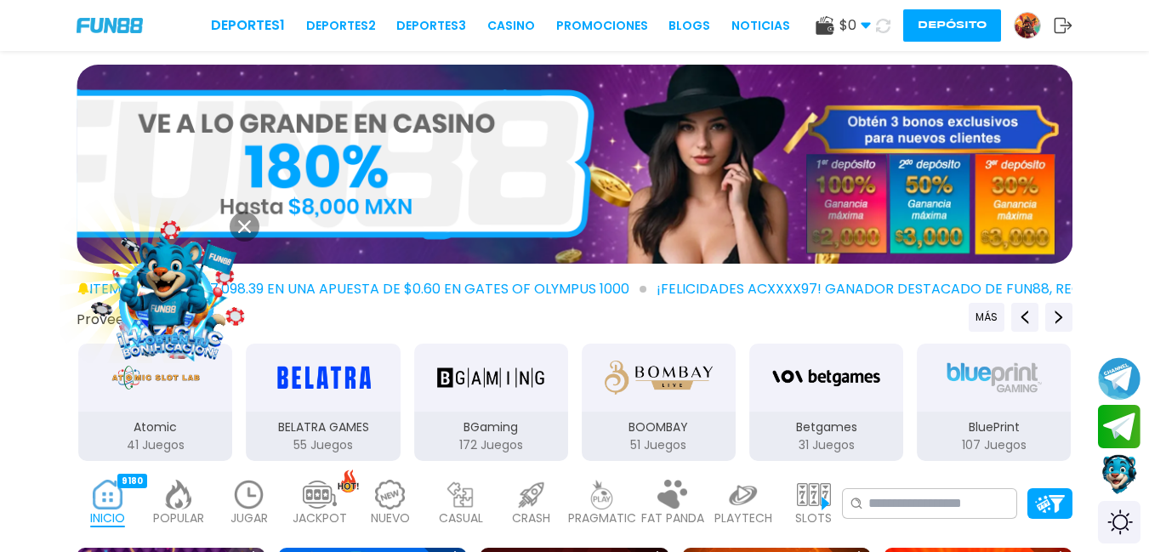
click at [883, 26] on icon at bounding box center [883, 26] width 14 height 14
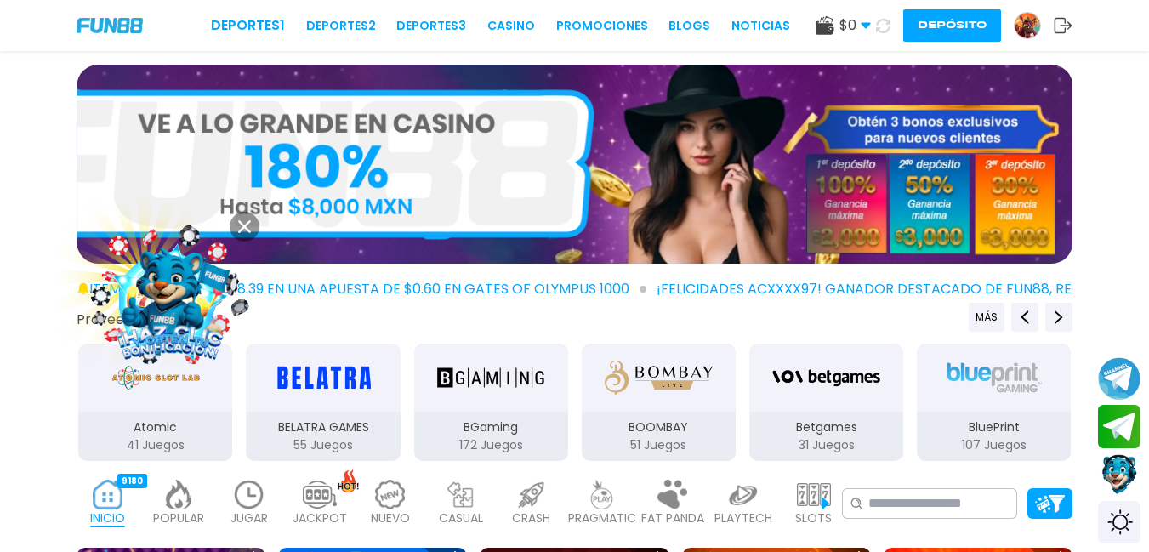
click at [883, 27] on icon at bounding box center [883, 26] width 14 height 14
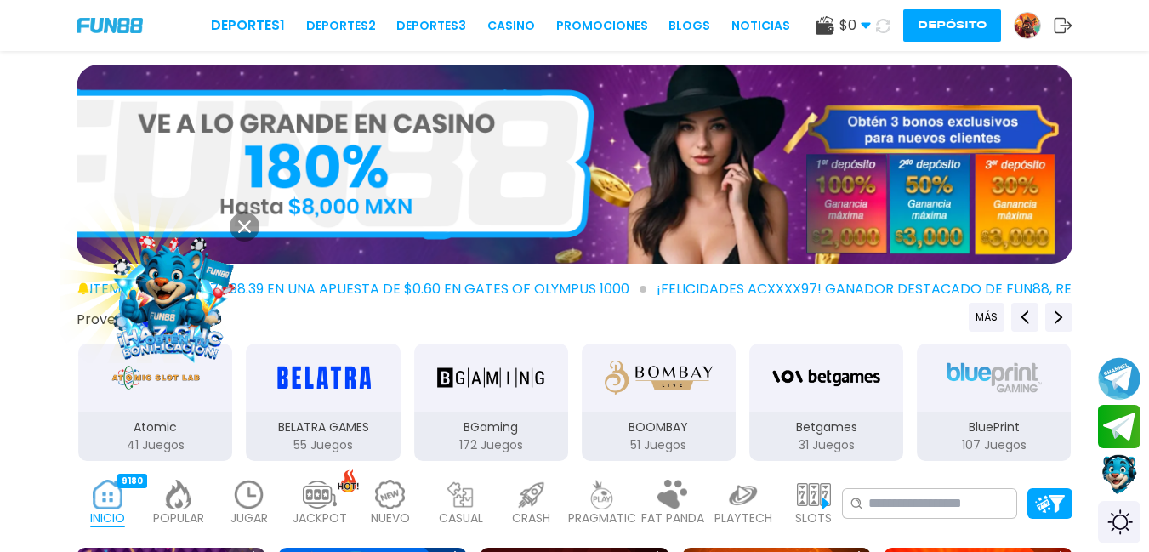
click at [883, 27] on icon at bounding box center [883, 26] width 14 height 14
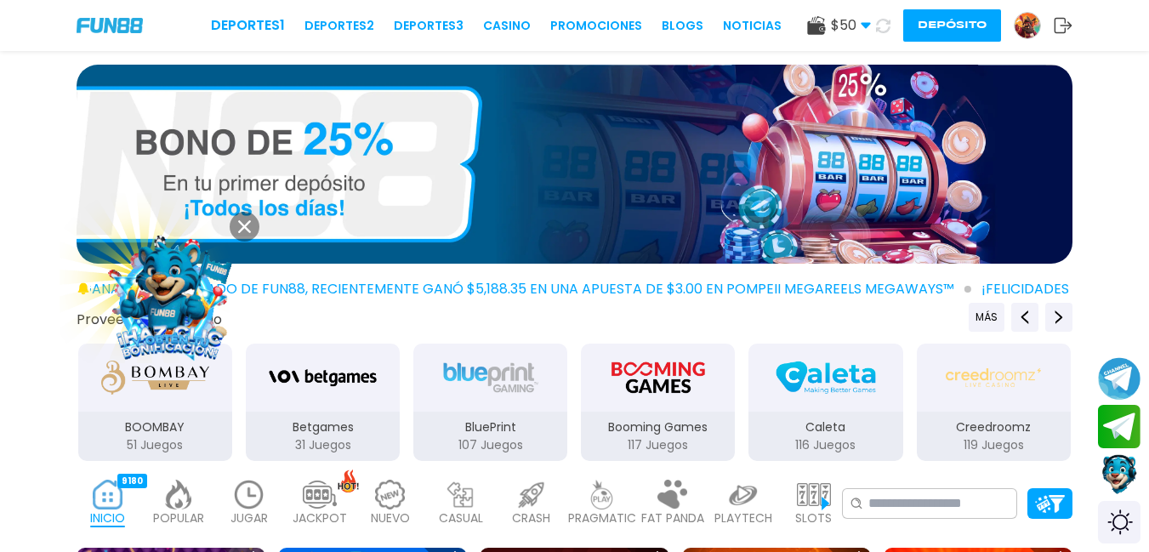
click at [184, 505] on img at bounding box center [179, 495] width 34 height 30
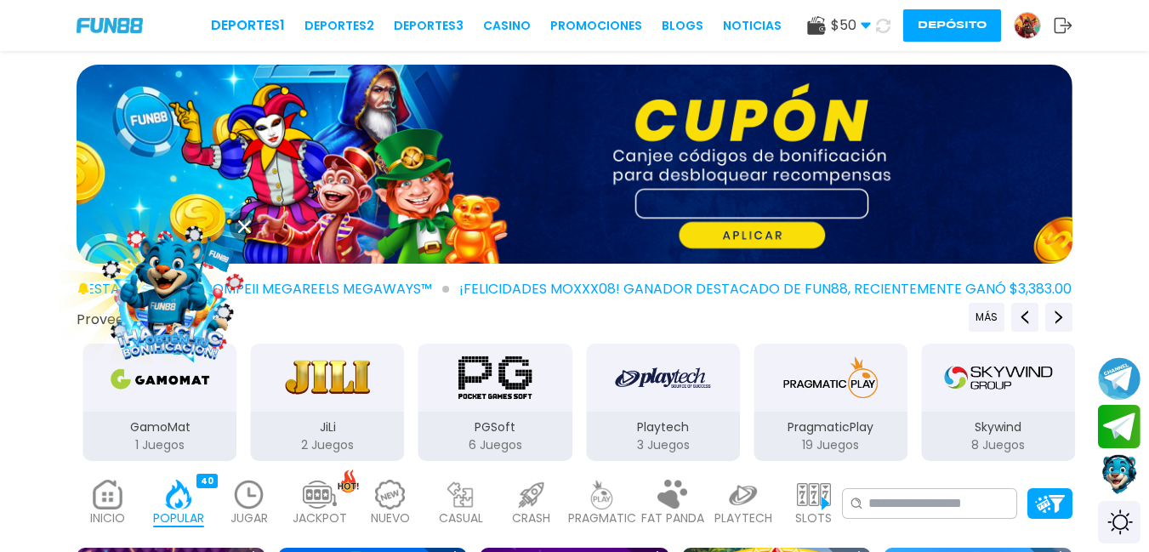
click at [184, 515] on p "POPULAR" at bounding box center [178, 518] width 51 height 18
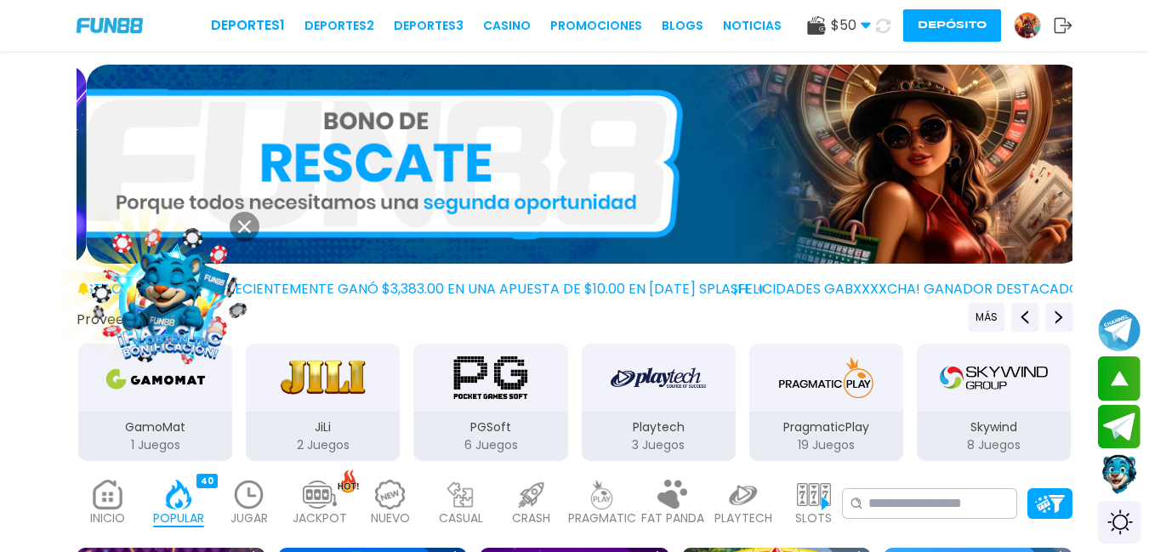
click at [243, 221] on icon at bounding box center [244, 226] width 13 height 13
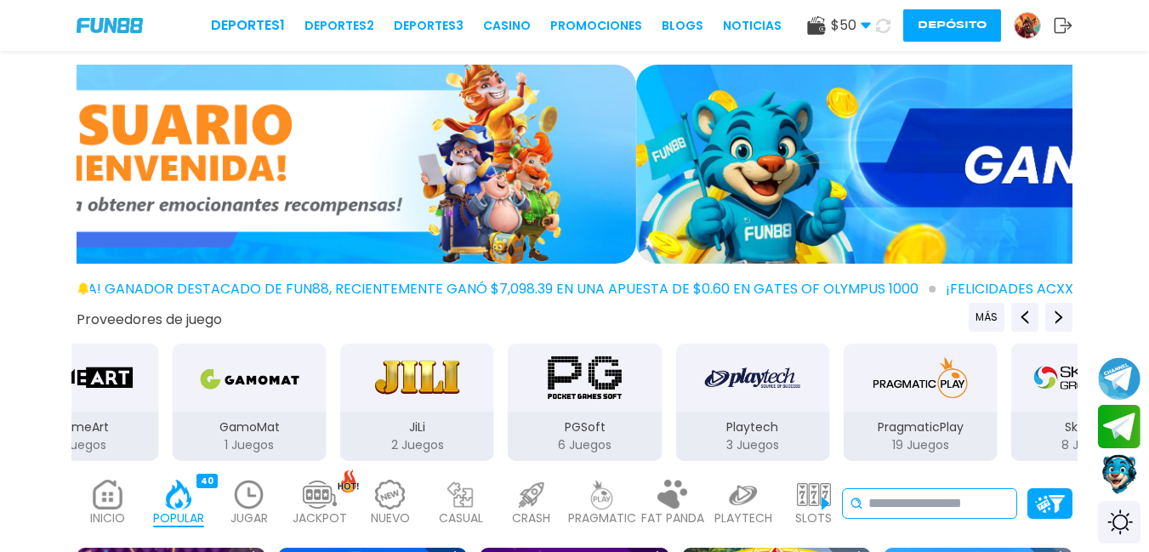
click at [893, 511] on input at bounding box center [938, 503] width 141 height 20
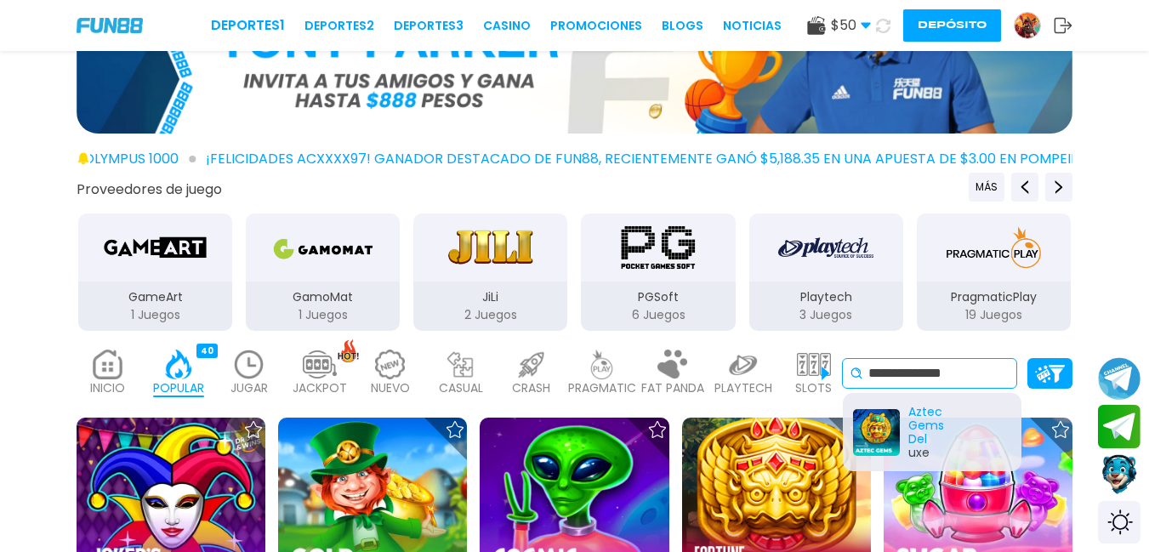
scroll to position [164, 0]
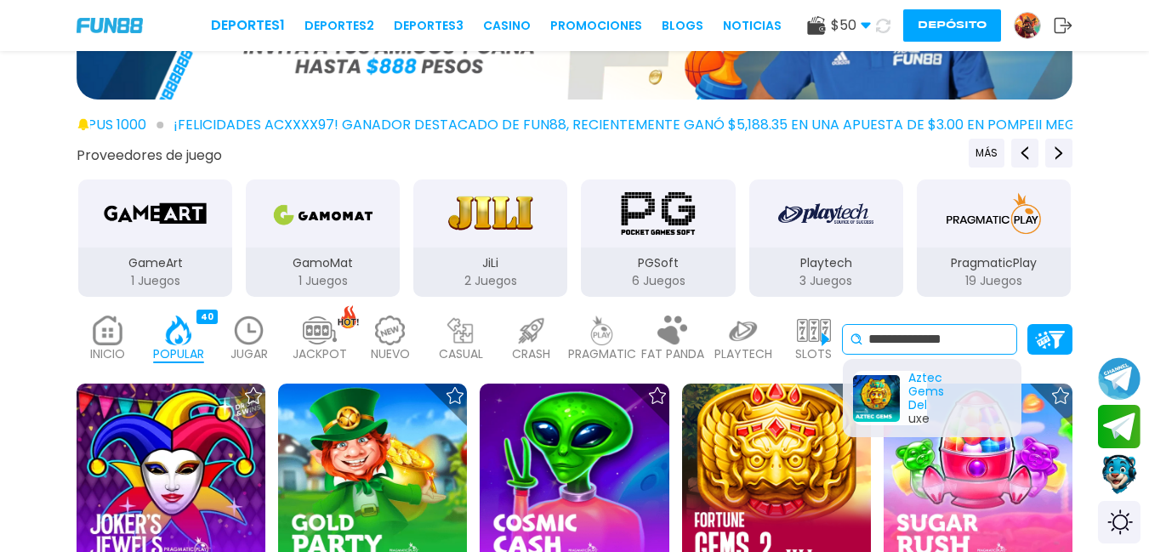
type input "**********"
click at [894, 400] on div "Aztec Gems Del uxe" at bounding box center [890, 398] width 74 height 54
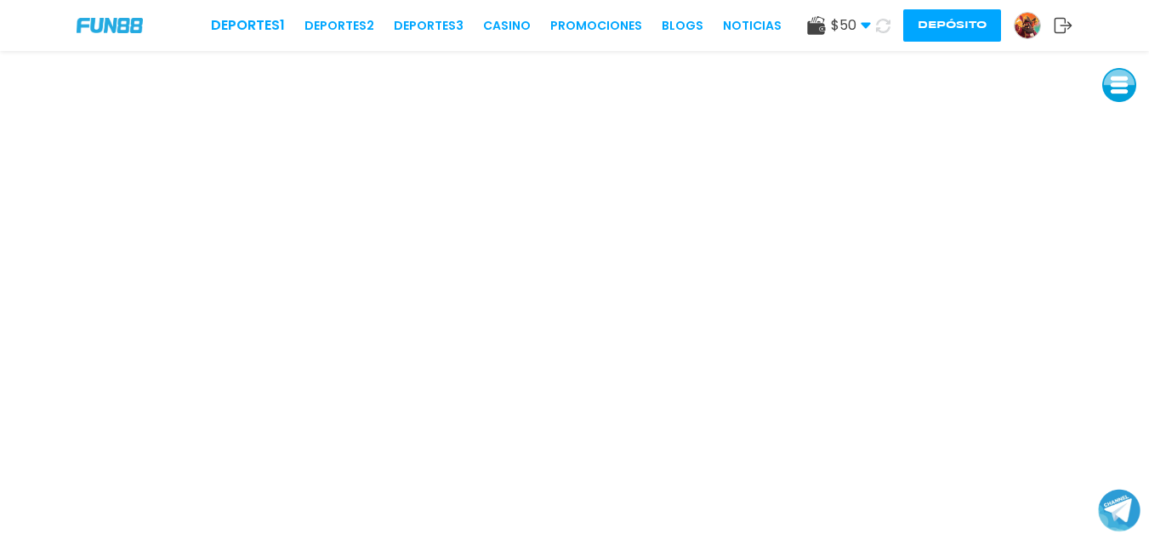
click at [882, 31] on icon at bounding box center [883, 26] width 14 height 14
click at [949, 34] on button "Depósito" at bounding box center [952, 25] width 98 height 32
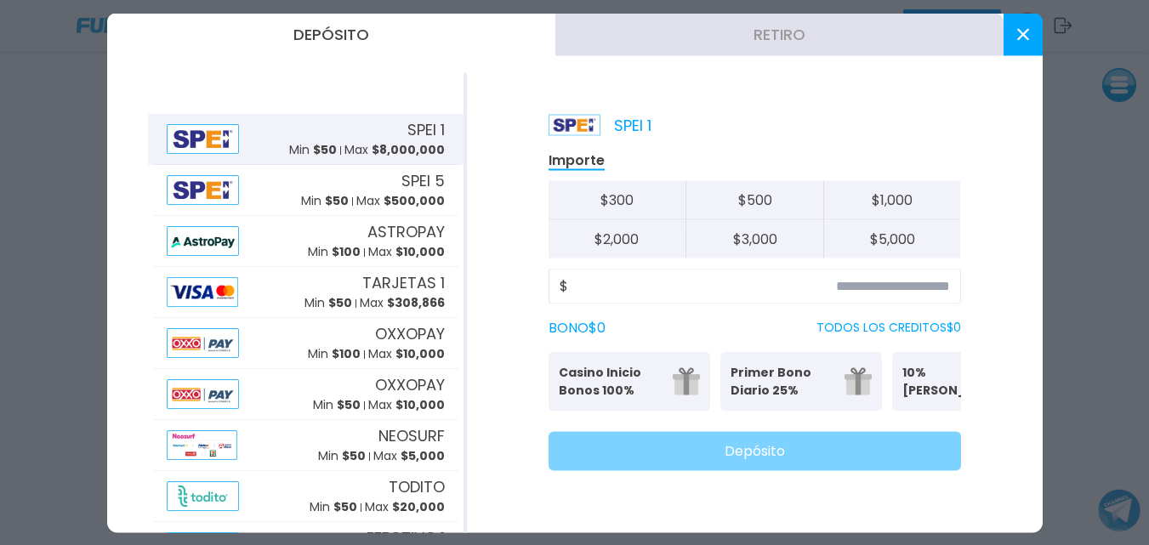
click at [644, 207] on button "$ 300" at bounding box center [617, 199] width 138 height 39
click at [643, 201] on button "$ 300" at bounding box center [617, 199] width 138 height 39
click at [603, 196] on button "$ 300" at bounding box center [617, 199] width 138 height 39
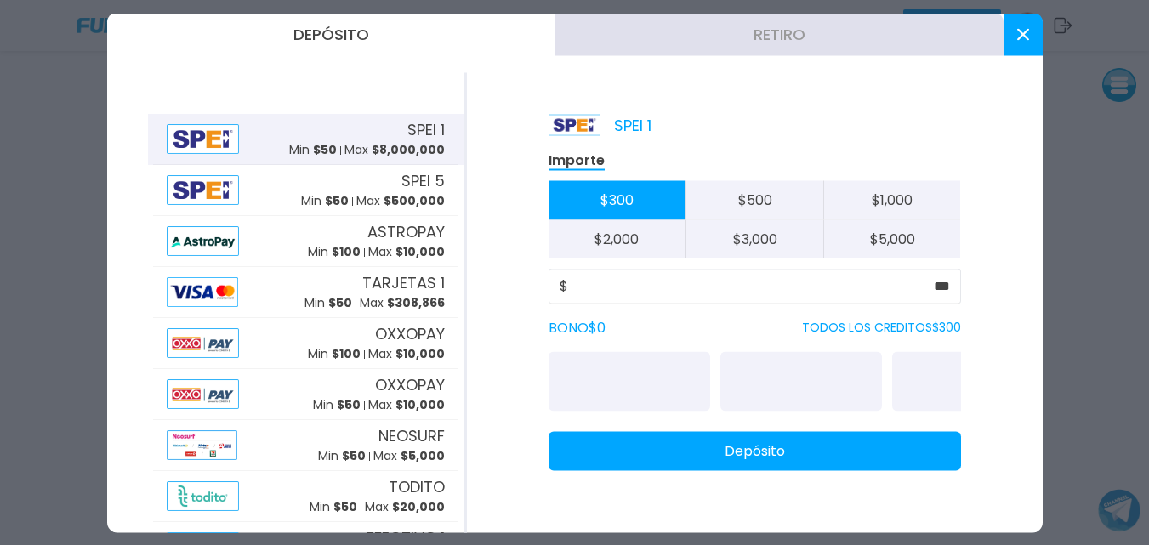
type input "***"
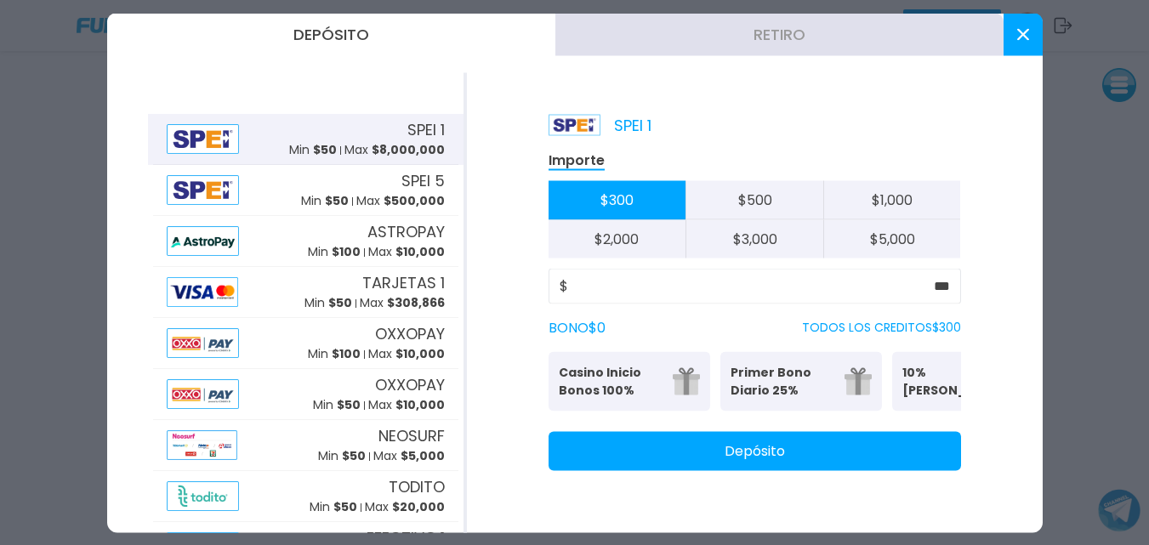
click at [860, 33] on button "Retiro" at bounding box center [779, 34] width 448 height 43
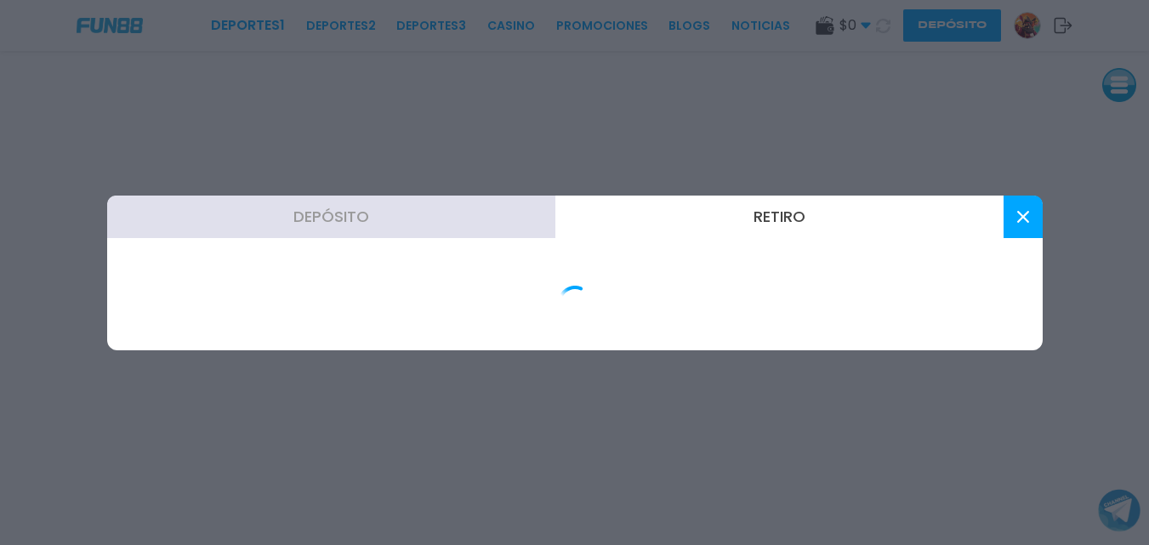
click at [821, 35] on div at bounding box center [574, 272] width 1149 height 545
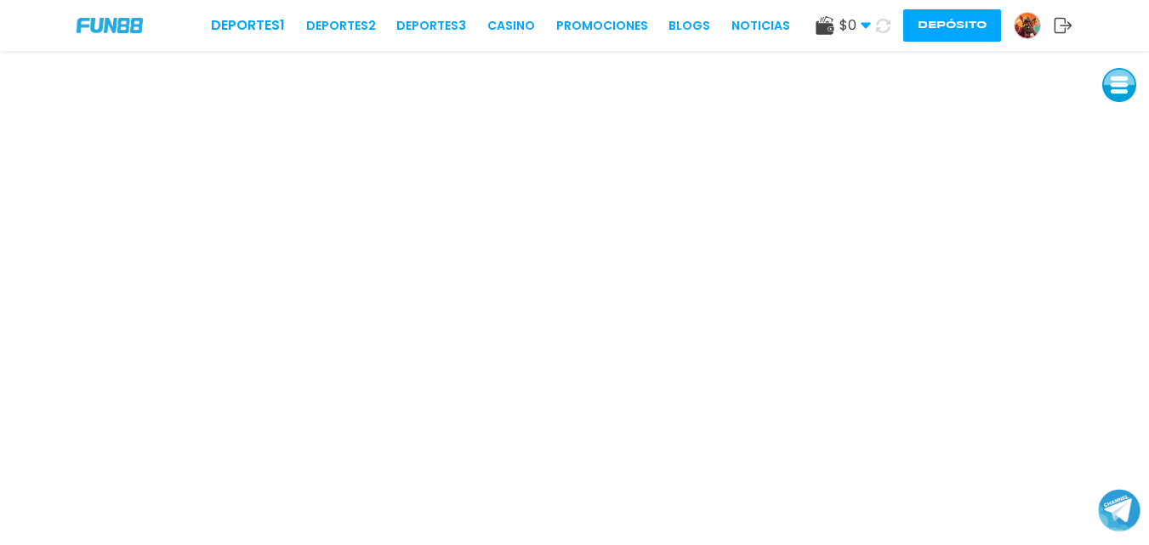
click at [970, 23] on button "Depósito" at bounding box center [952, 25] width 98 height 32
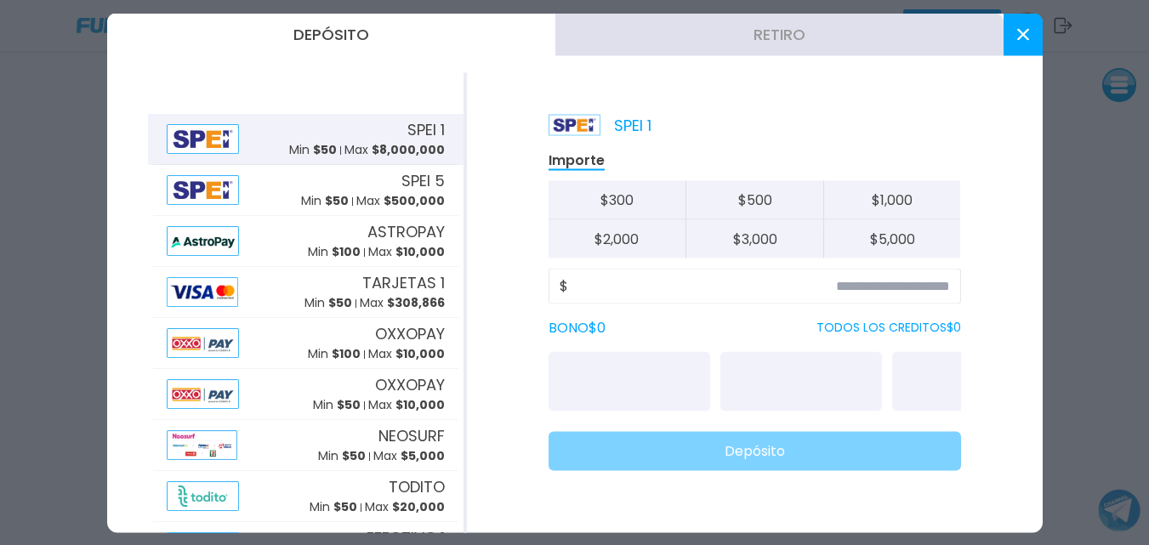
click at [825, 44] on button "Retiro" at bounding box center [779, 34] width 448 height 43
click at [831, 36] on div at bounding box center [574, 272] width 1149 height 545
click at [831, 36] on div "$ 0 Dinero Real $ 0 Depósito Retiro Depósito" at bounding box center [943, 25] width 257 height 32
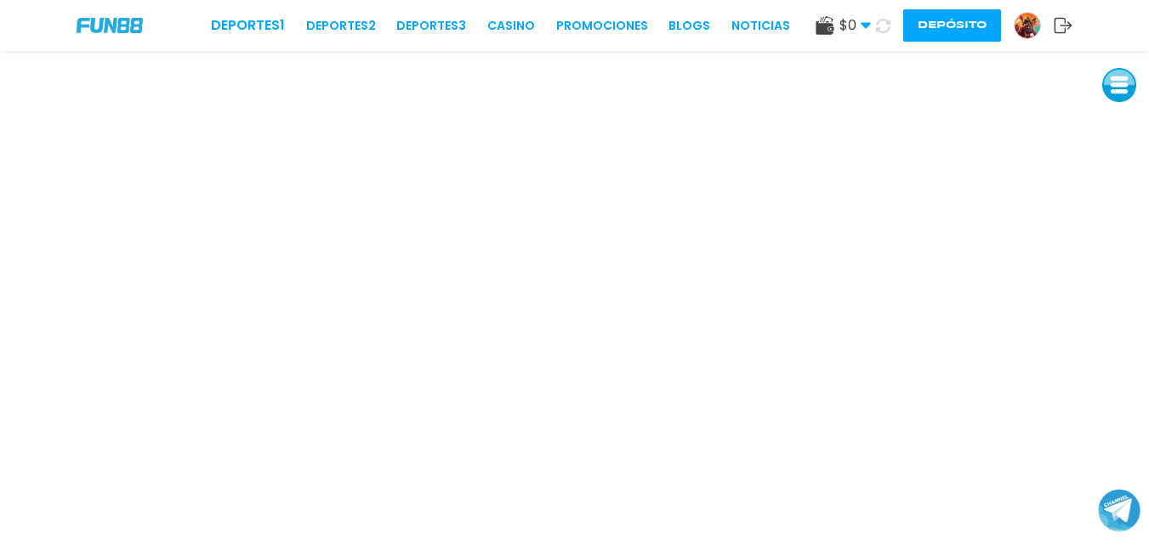
click at [833, 35] on div "$ 0 Dinero Real $ 0 Depósito Retiro" at bounding box center [842, 25] width 55 height 20
